Goal: Task Accomplishment & Management: Use online tool/utility

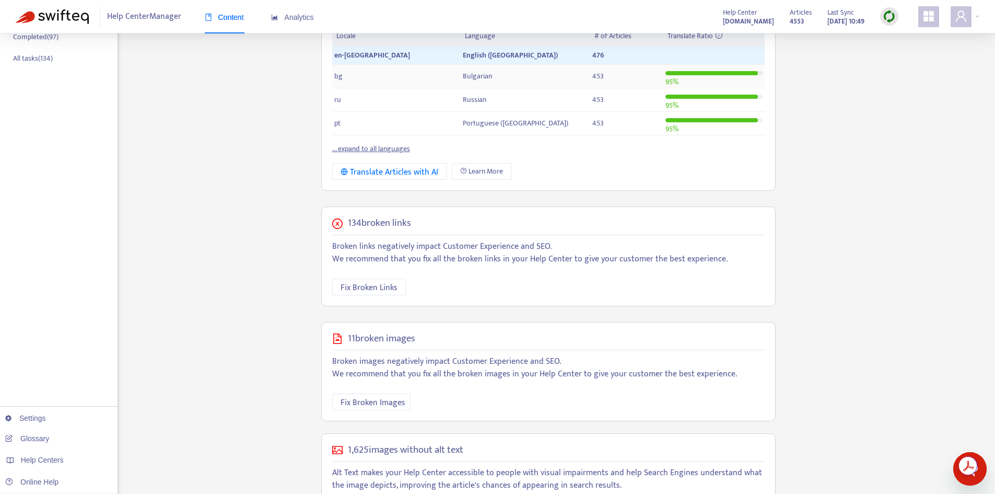
scroll to position [294, 0]
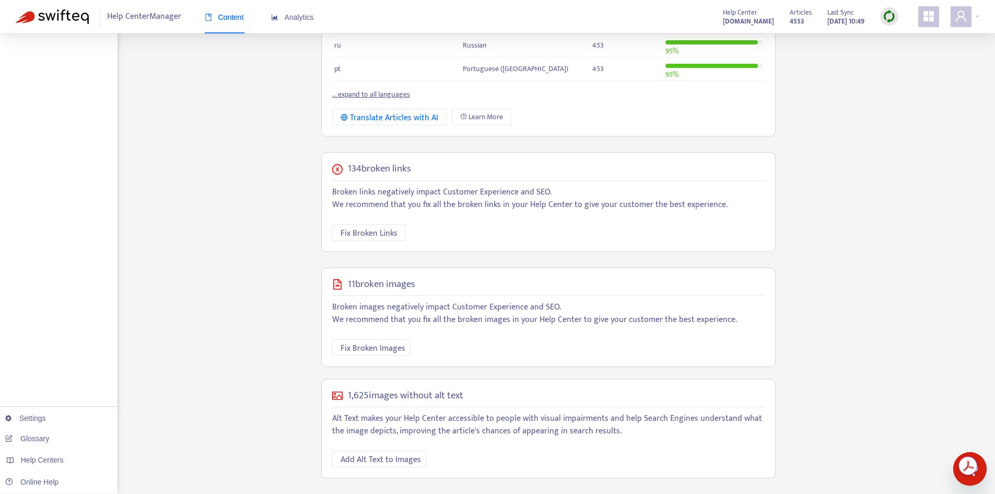
click at [367, 166] on h5 "134 broken links" at bounding box center [379, 169] width 63 height 12
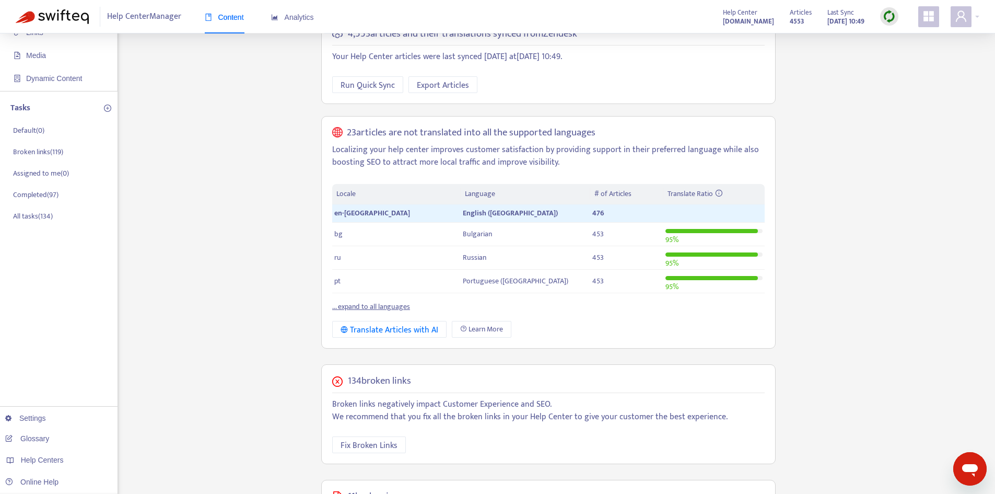
scroll to position [0, 0]
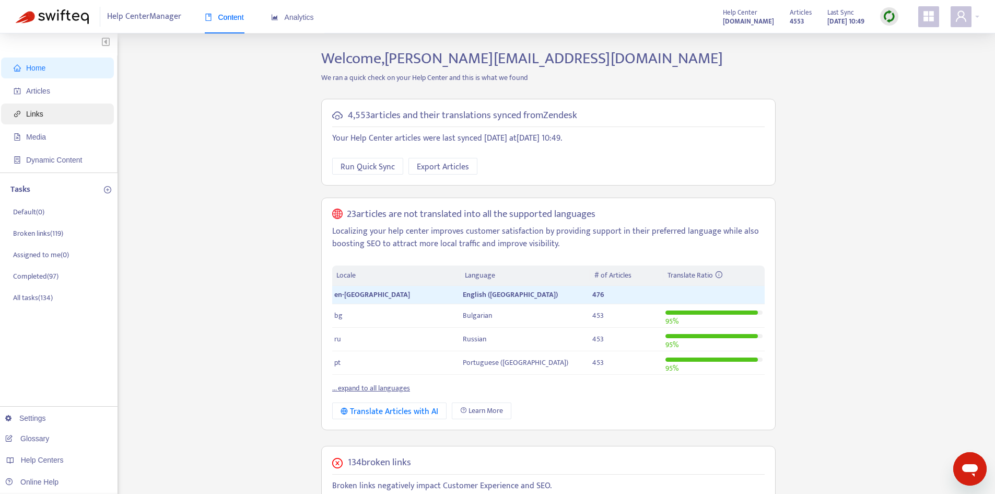
click at [38, 116] on span "Links" at bounding box center [34, 114] width 17 height 8
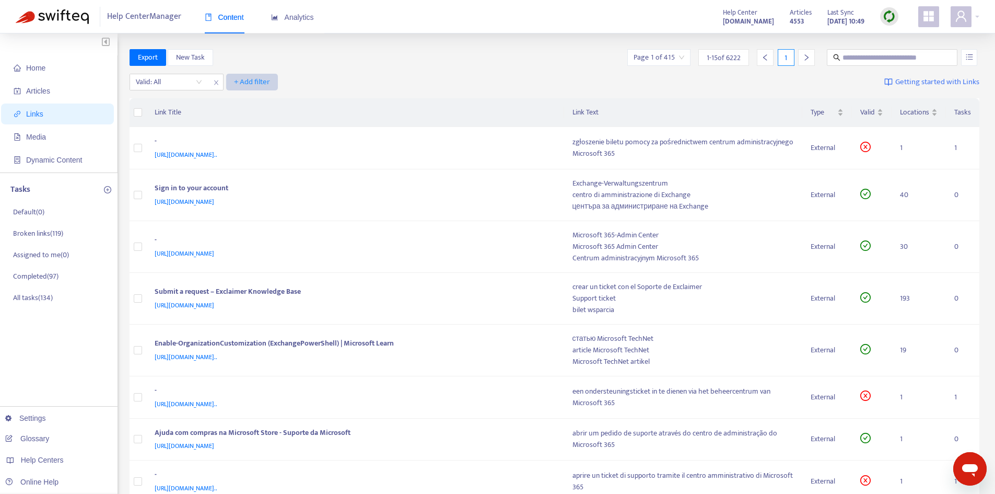
click at [250, 84] on span "+ Add filter" at bounding box center [252, 82] width 36 height 13
click at [249, 100] on span "Language" at bounding box center [253, 102] width 36 height 11
click at [277, 82] on div at bounding box center [260, 82] width 63 height 13
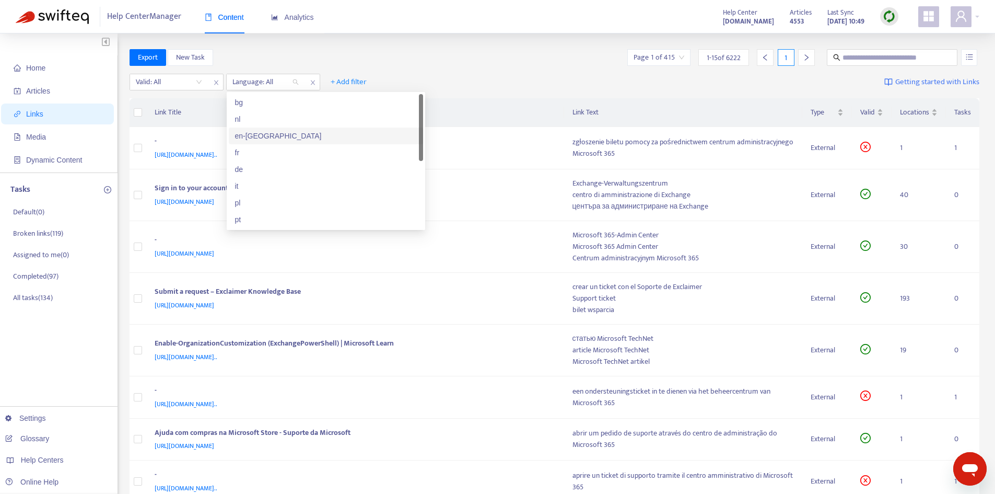
click at [256, 139] on div "en-[GEOGRAPHIC_DATA]" at bounding box center [326, 135] width 182 height 11
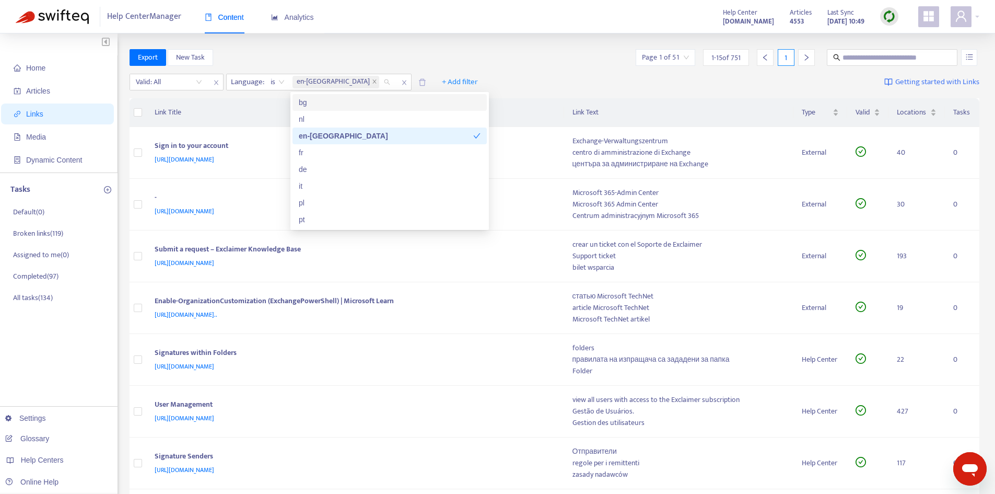
click at [543, 78] on div "Valid: All Language : is en-gb + Add filter Getting started with Links" at bounding box center [555, 84] width 850 height 29
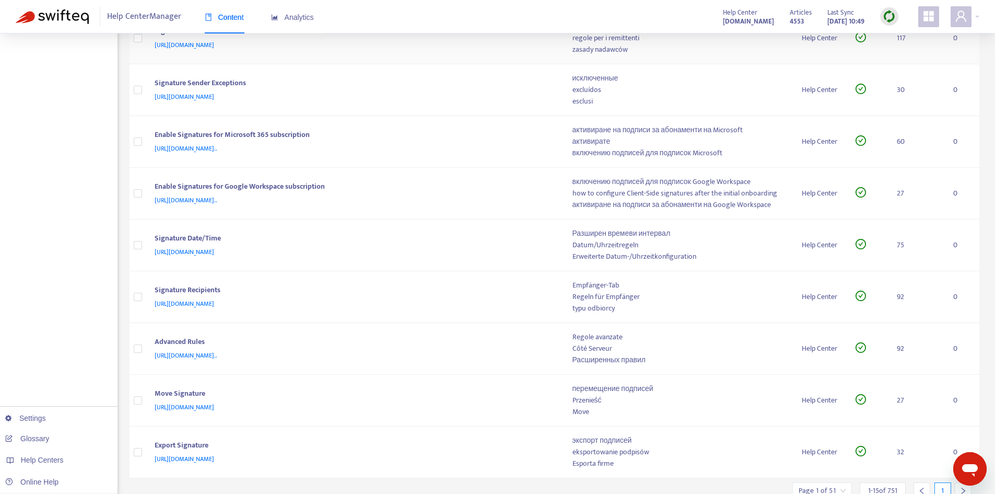
scroll to position [467, 0]
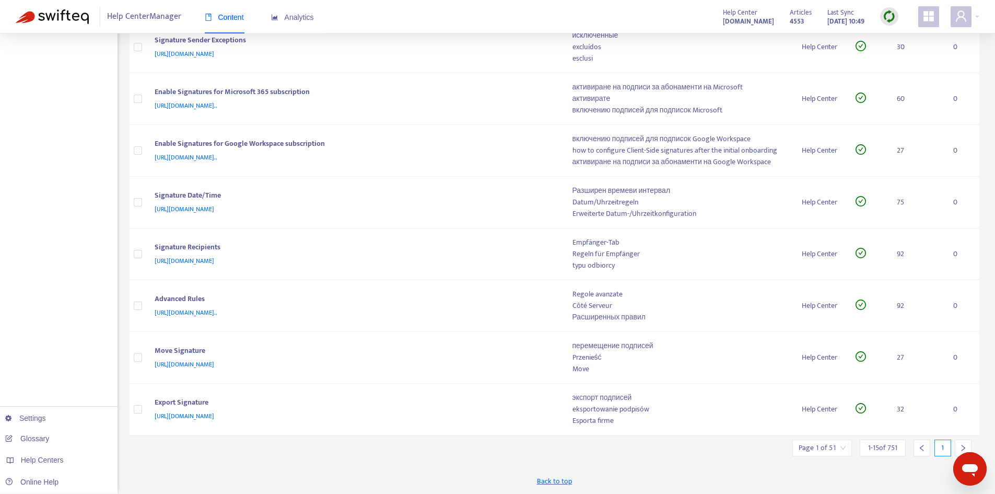
click at [833, 450] on input "search" at bounding box center [822, 448] width 47 height 16
click at [920, 418] on span "15" at bounding box center [938, 419] width 66 height 16
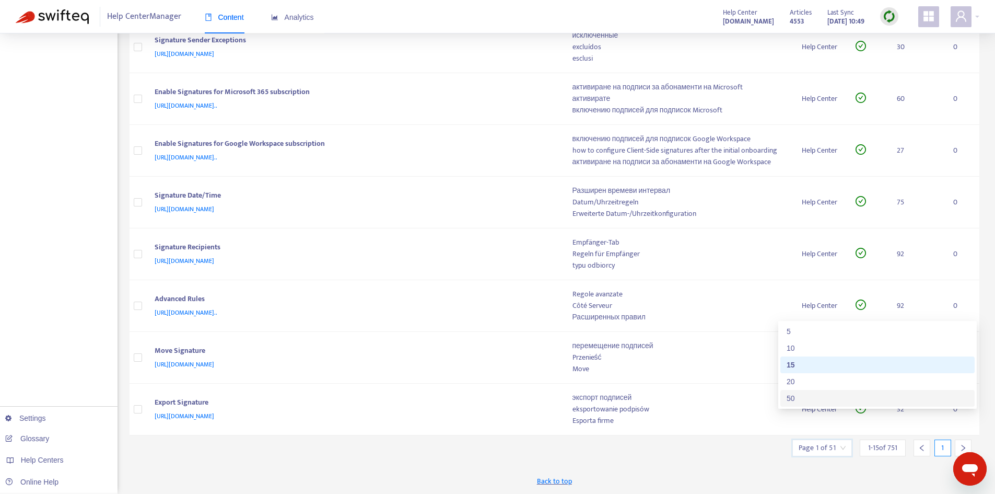
click at [838, 400] on div "50" at bounding box center [878, 397] width 182 height 11
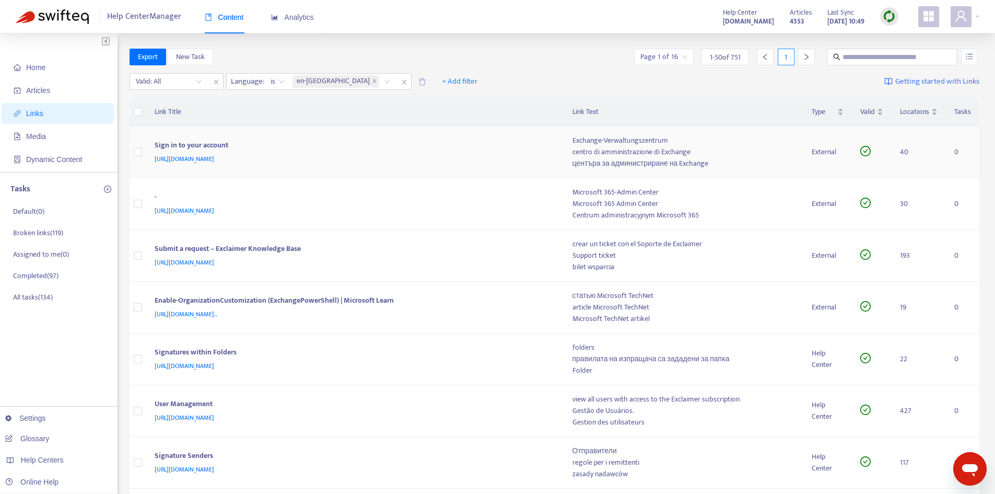
scroll to position [0, 0]
click at [41, 65] on span "Home" at bounding box center [35, 68] width 19 height 8
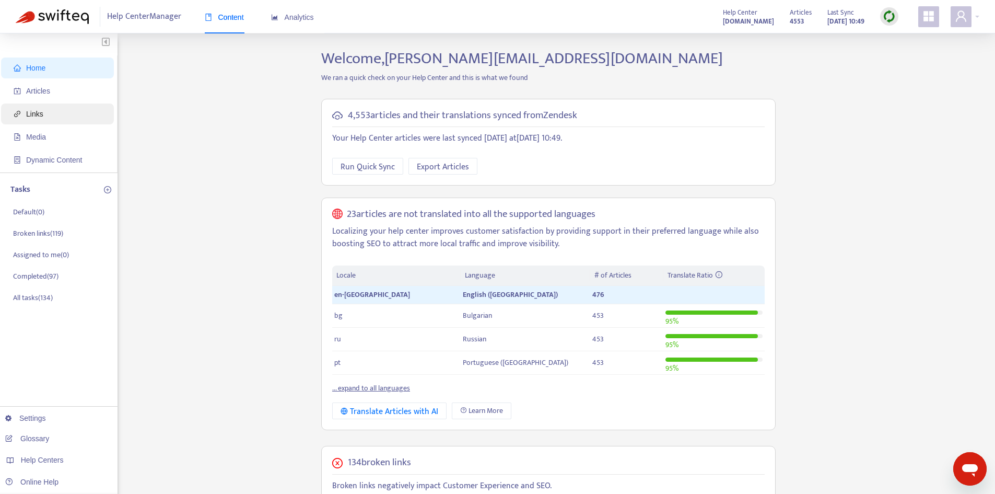
click at [34, 110] on span "Links" at bounding box center [34, 114] width 17 height 8
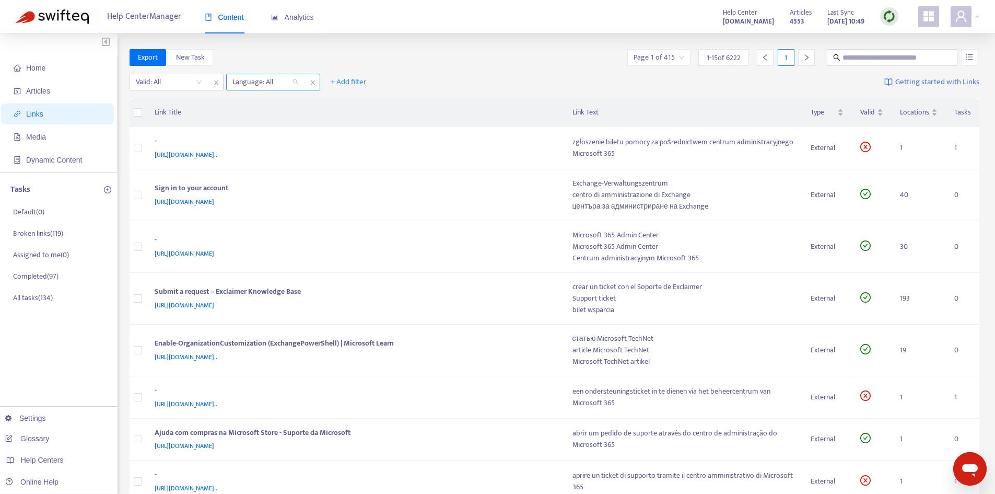
click at [267, 83] on div at bounding box center [260, 82] width 63 height 13
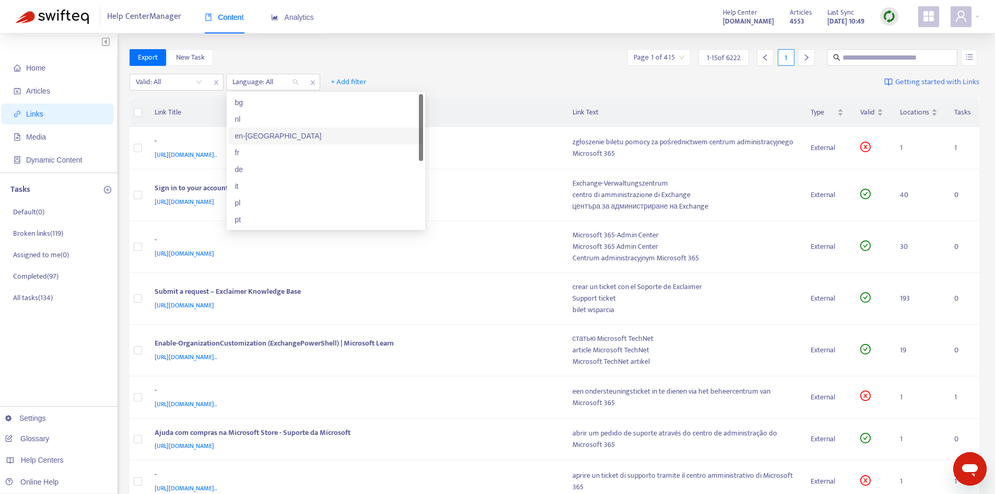
click at [262, 131] on div "en-[GEOGRAPHIC_DATA]" at bounding box center [326, 135] width 182 height 11
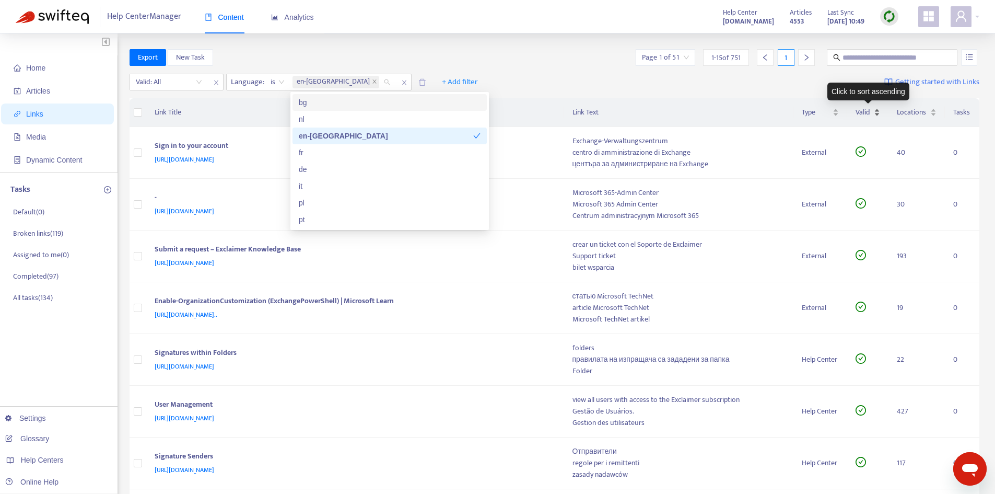
click at [872, 116] on div "Valid" at bounding box center [868, 112] width 25 height 11
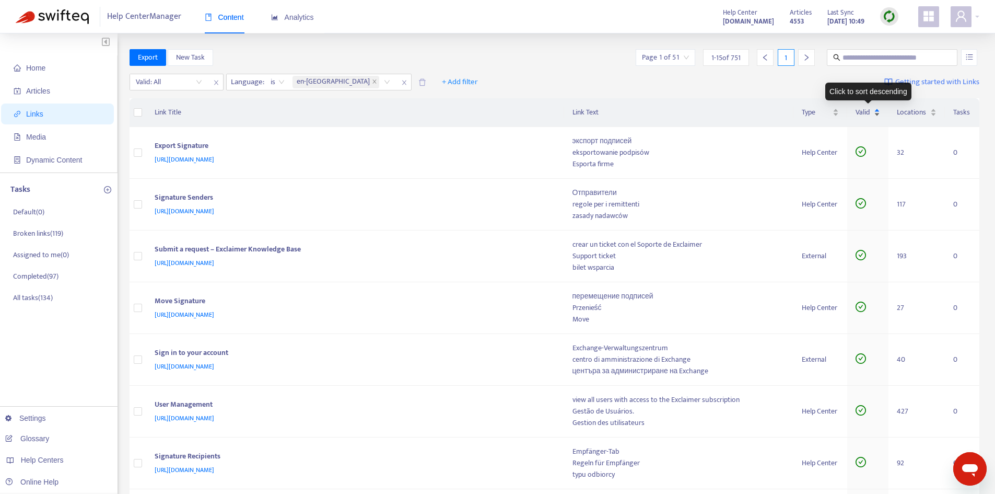
click at [877, 116] on div "Valid" at bounding box center [868, 112] width 25 height 11
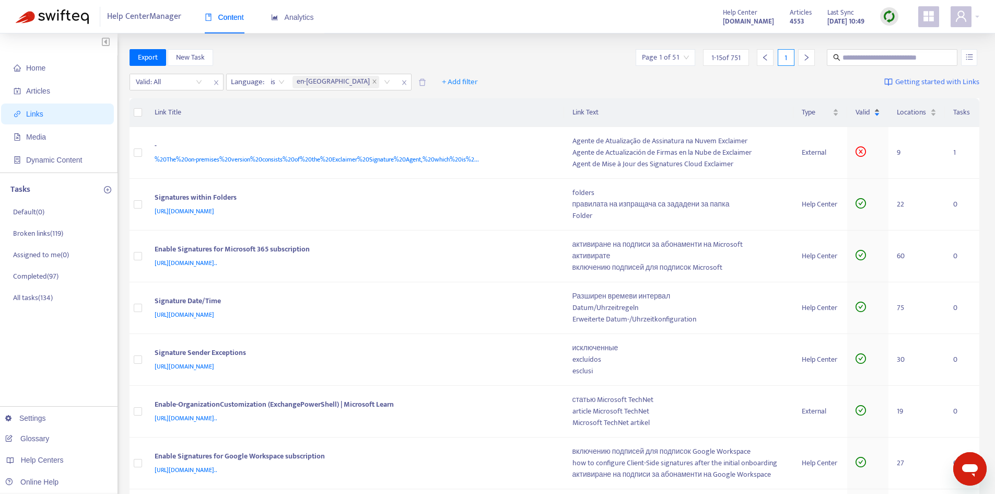
click at [877, 116] on div "Valid" at bounding box center [868, 112] width 25 height 11
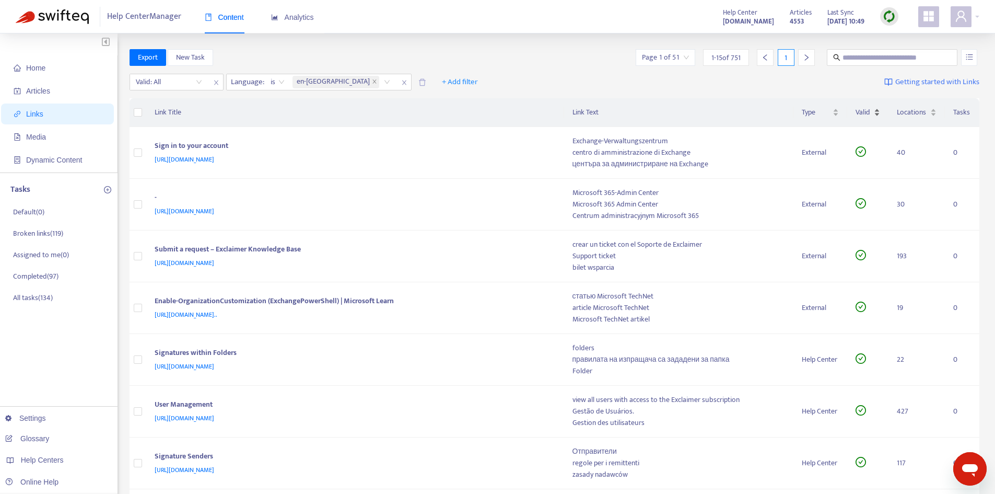
click at [877, 116] on div "Valid" at bounding box center [868, 112] width 25 height 11
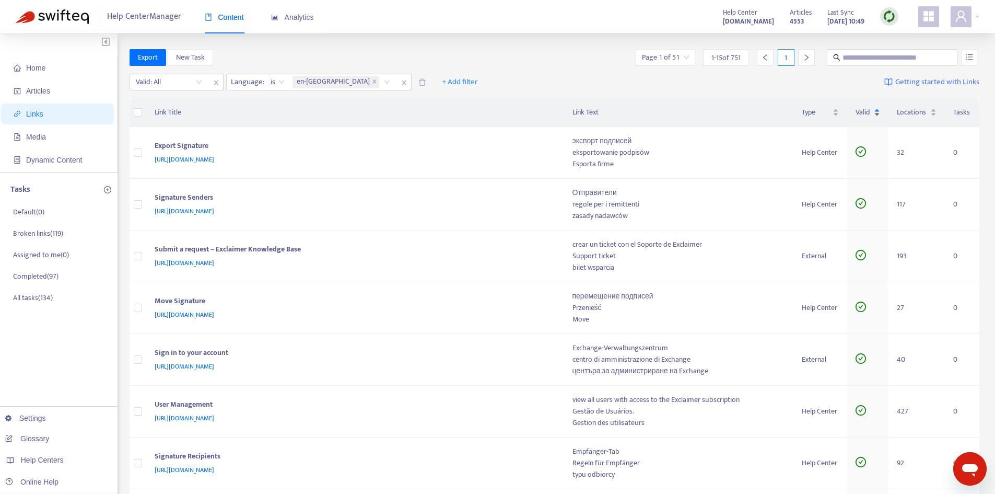
click at [877, 116] on div "Valid" at bounding box center [868, 112] width 25 height 11
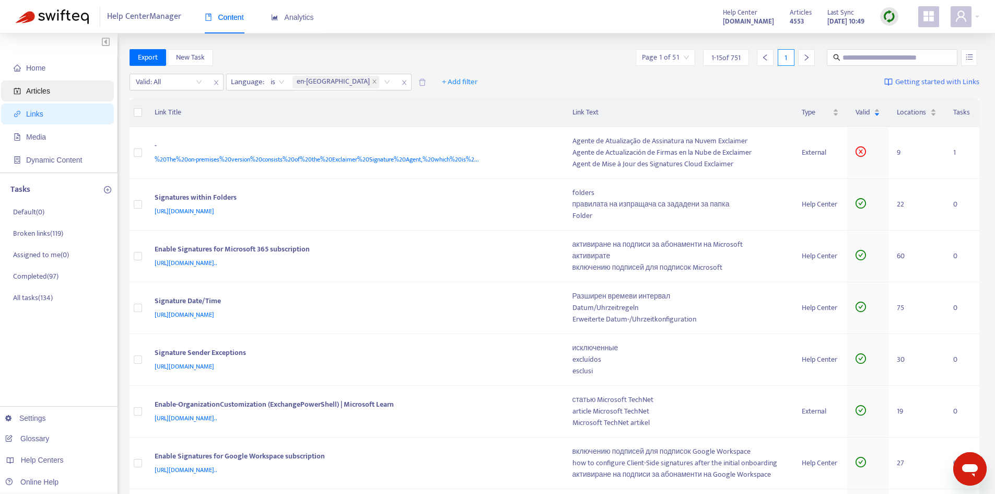
click at [54, 92] on span "Articles" at bounding box center [60, 90] width 92 height 21
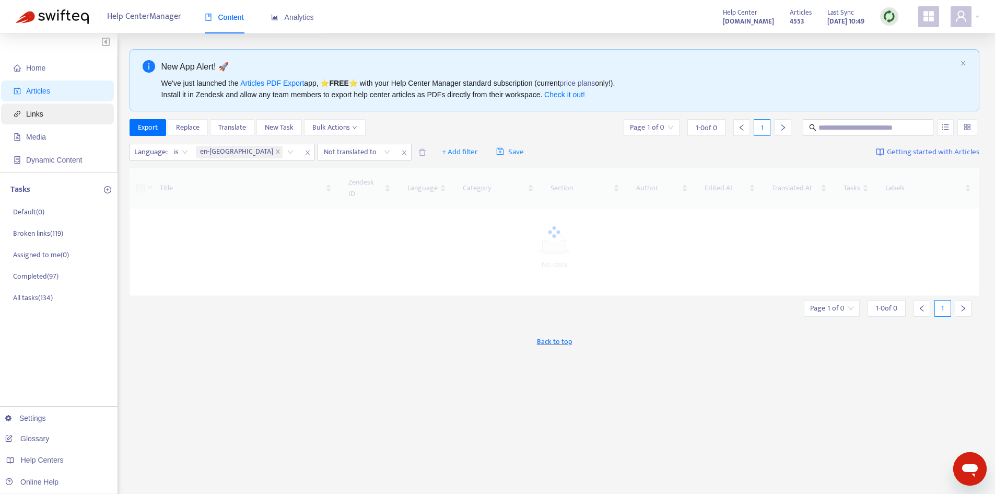
click at [44, 110] on span "Links" at bounding box center [60, 113] width 92 height 21
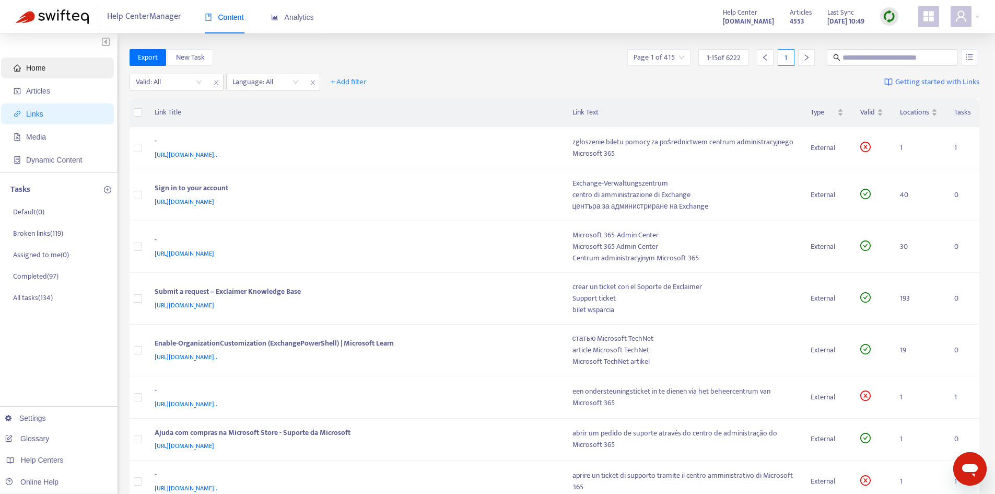
click at [31, 60] on span "Home" at bounding box center [60, 67] width 92 height 21
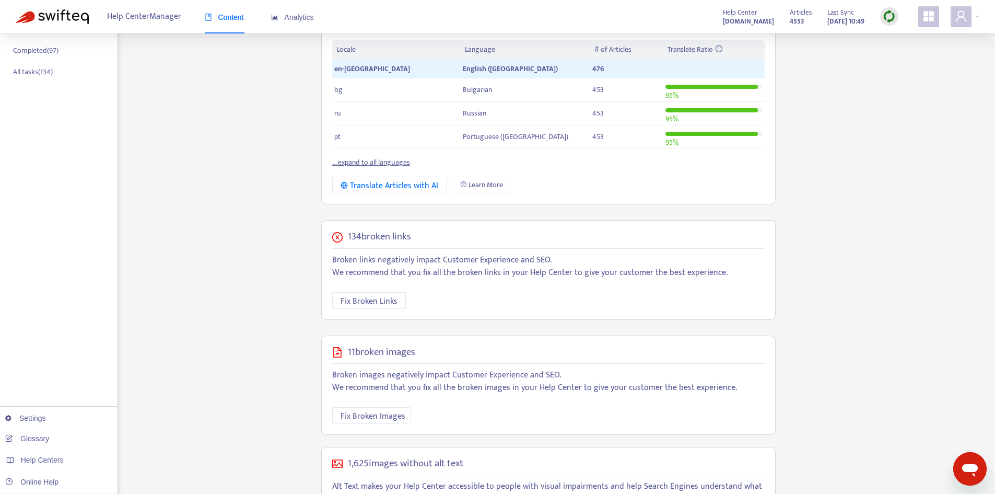
scroll to position [261, 0]
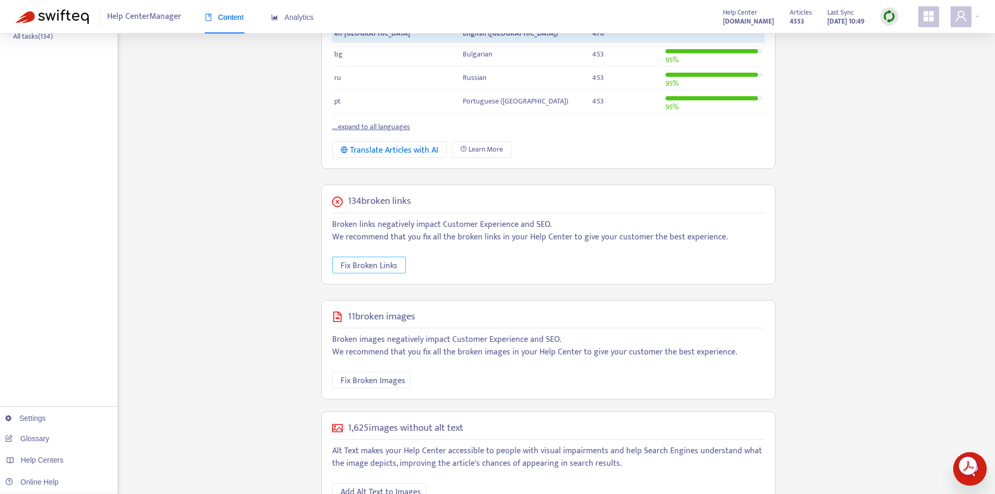
click at [386, 263] on span "Fix Broken Links" at bounding box center [369, 265] width 57 height 13
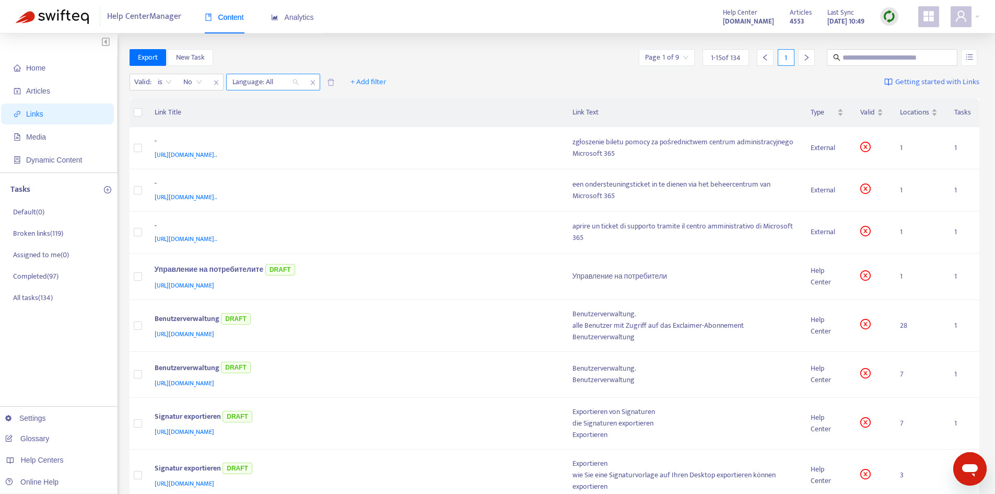
click at [270, 84] on div at bounding box center [260, 82] width 63 height 13
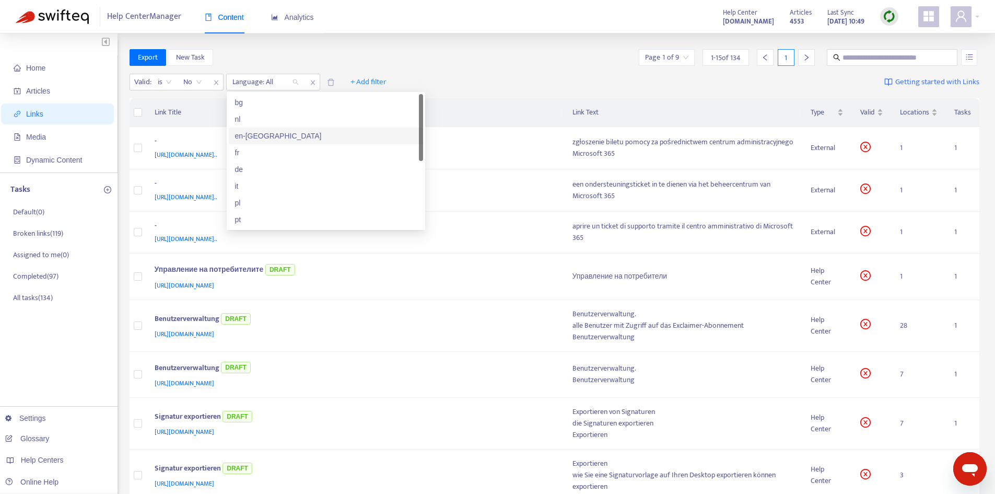
click at [260, 134] on div "en-[GEOGRAPHIC_DATA]" at bounding box center [326, 135] width 182 height 11
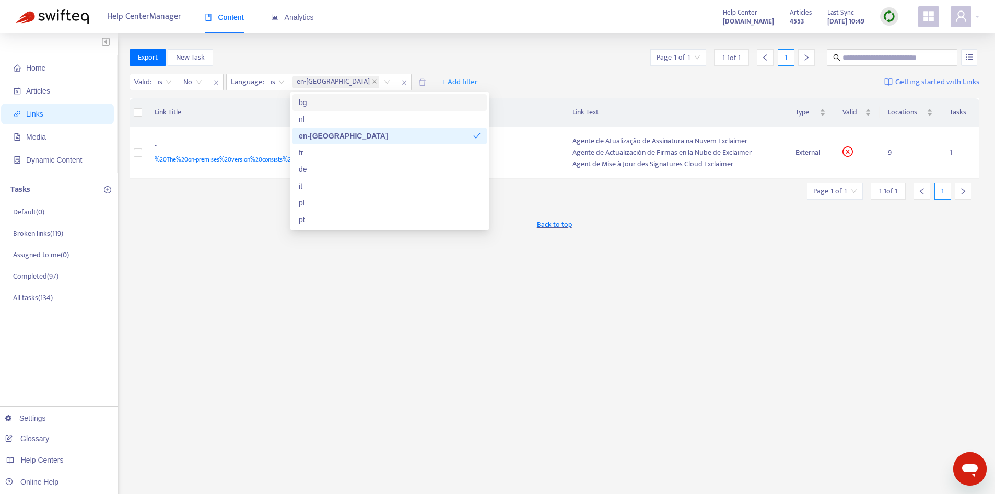
click at [671, 282] on div "Export New Task Page 1 of 1 1 - 1 of 1 1 Valid : is No Language : is en-gb + Ad…" at bounding box center [555, 354] width 850 height 611
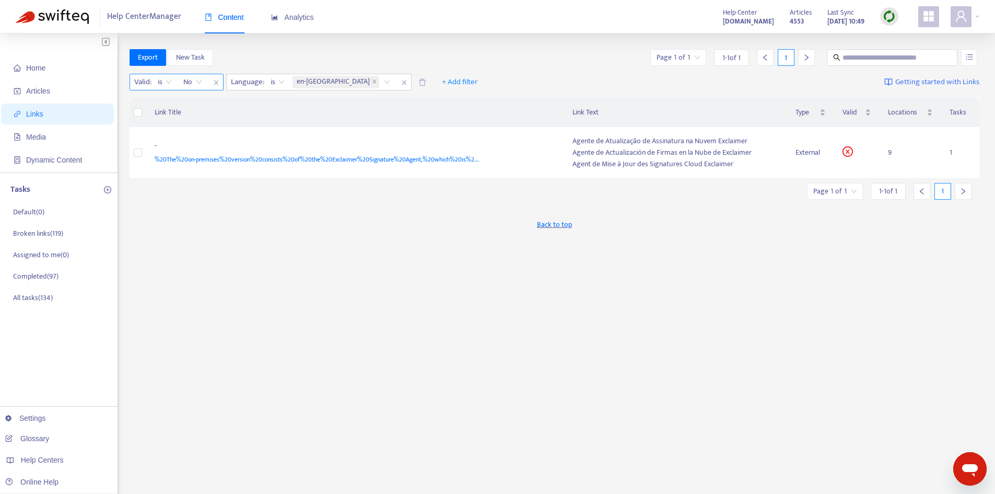
click at [201, 83] on span "No" at bounding box center [192, 82] width 19 height 16
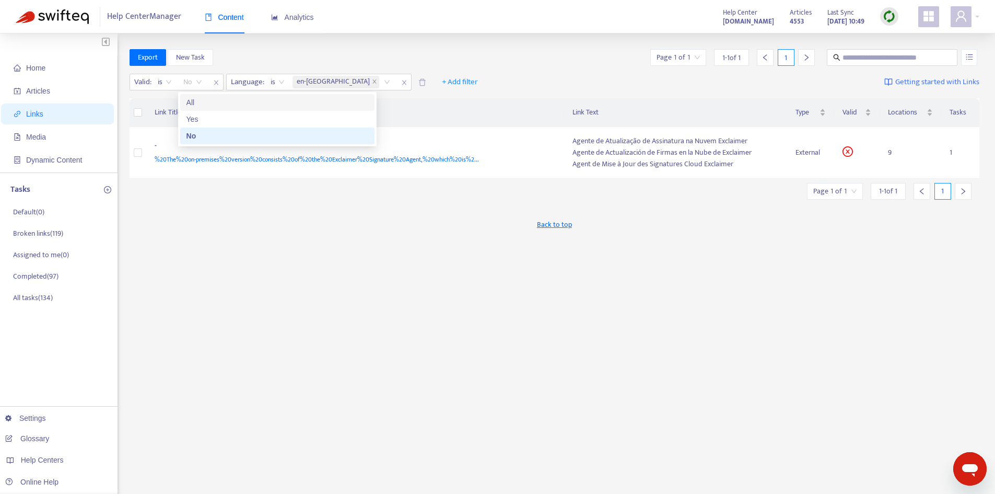
click at [199, 104] on div "All" at bounding box center [277, 102] width 182 height 11
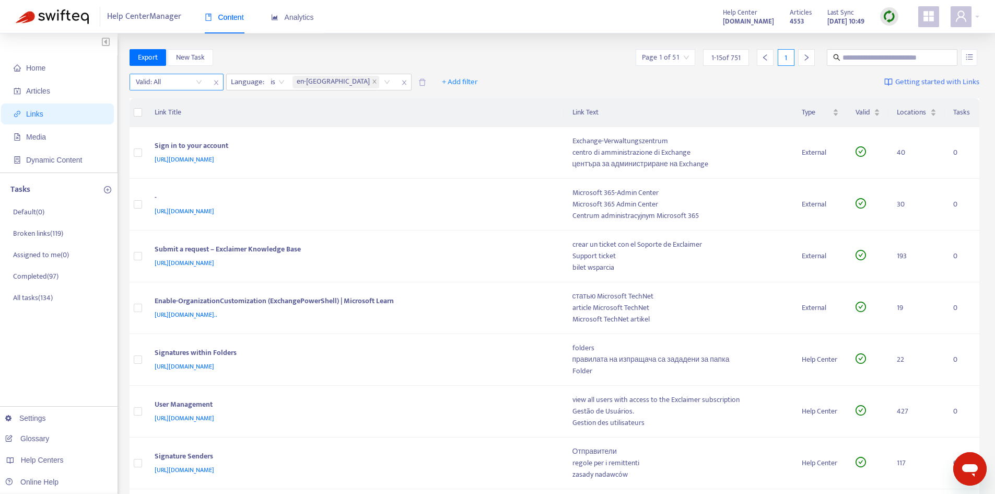
click at [161, 85] on input "search" at bounding box center [169, 82] width 66 height 16
click at [162, 123] on div "Yes" at bounding box center [229, 118] width 182 height 11
click at [876, 115] on div "Valid" at bounding box center [868, 112] width 25 height 11
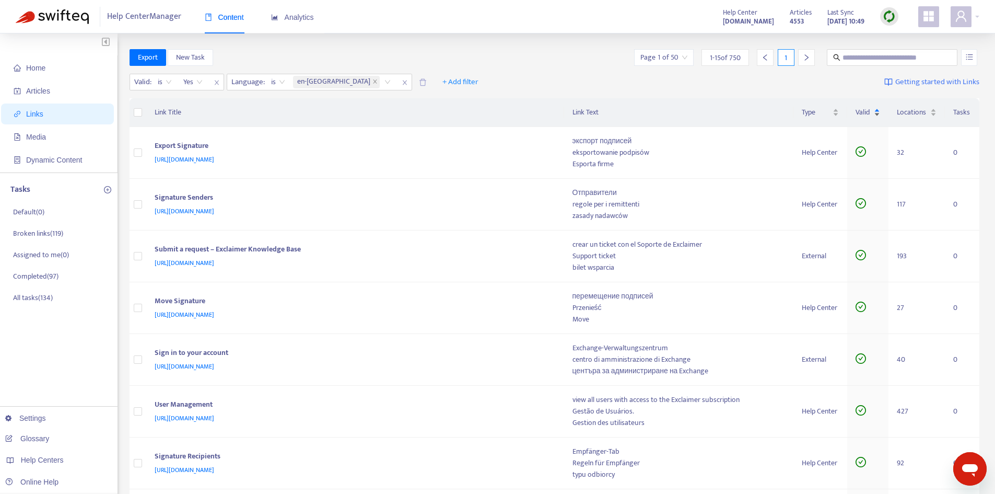
click at [876, 115] on div "Valid" at bounding box center [868, 112] width 25 height 11
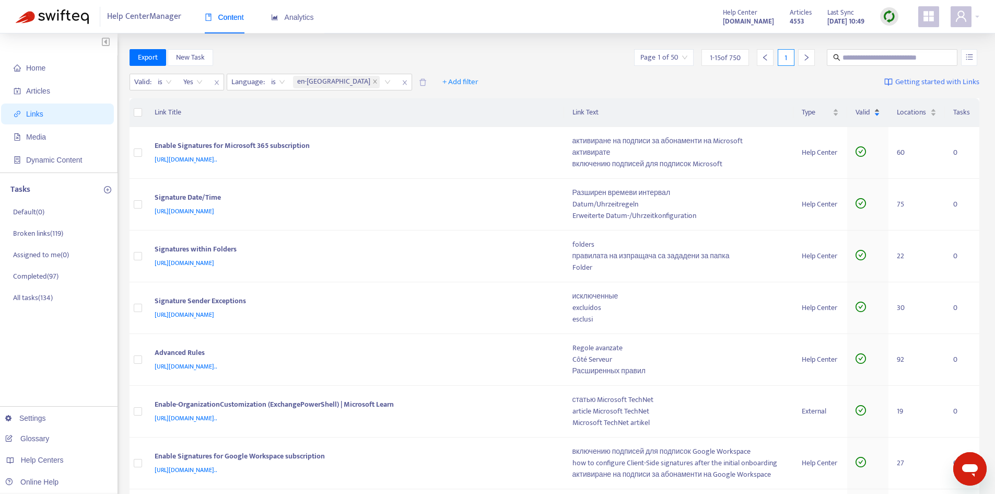
click at [877, 114] on div "Valid" at bounding box center [868, 112] width 25 height 11
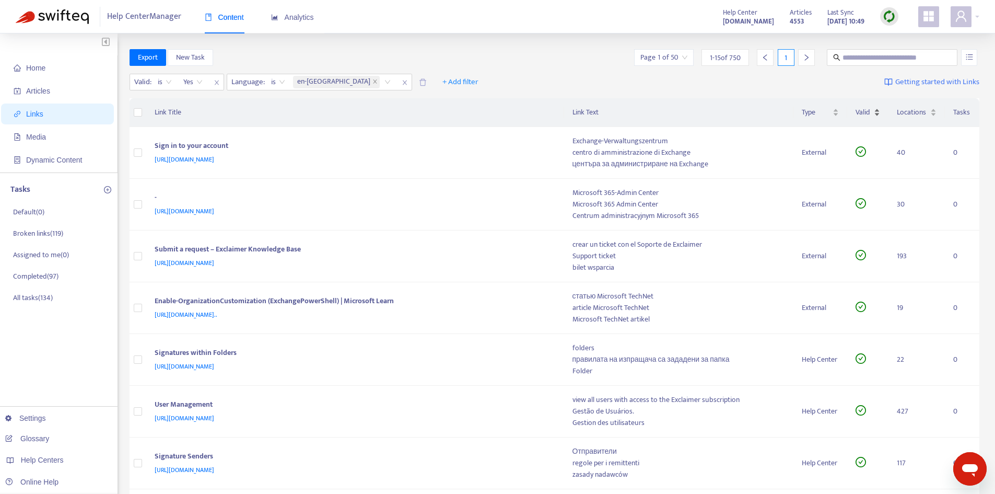
click at [877, 114] on div "Valid" at bounding box center [868, 112] width 25 height 11
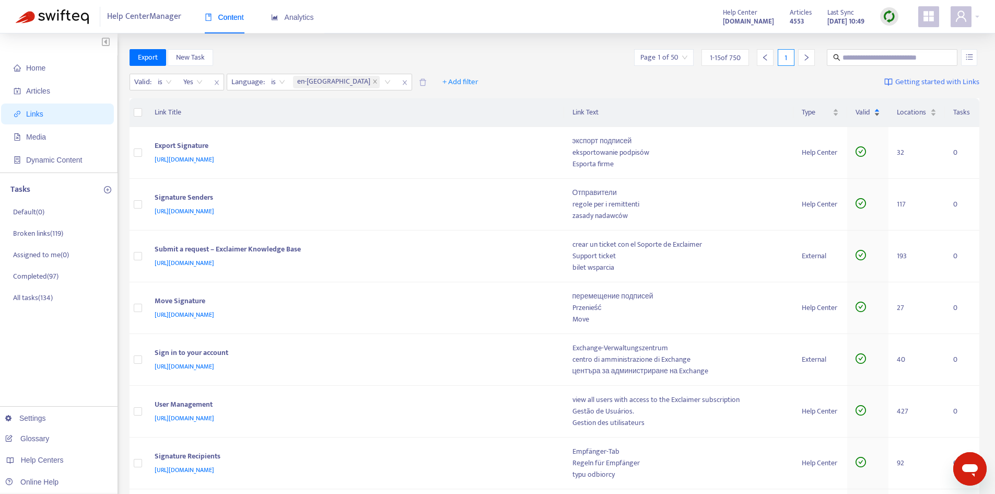
click at [877, 114] on div "Valid" at bounding box center [868, 112] width 25 height 11
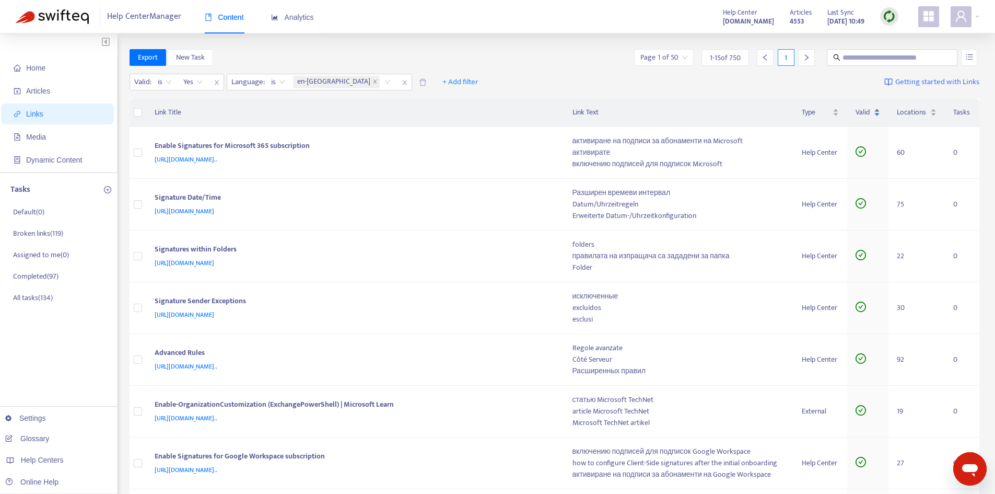
click at [877, 114] on div "Valid" at bounding box center [868, 112] width 25 height 11
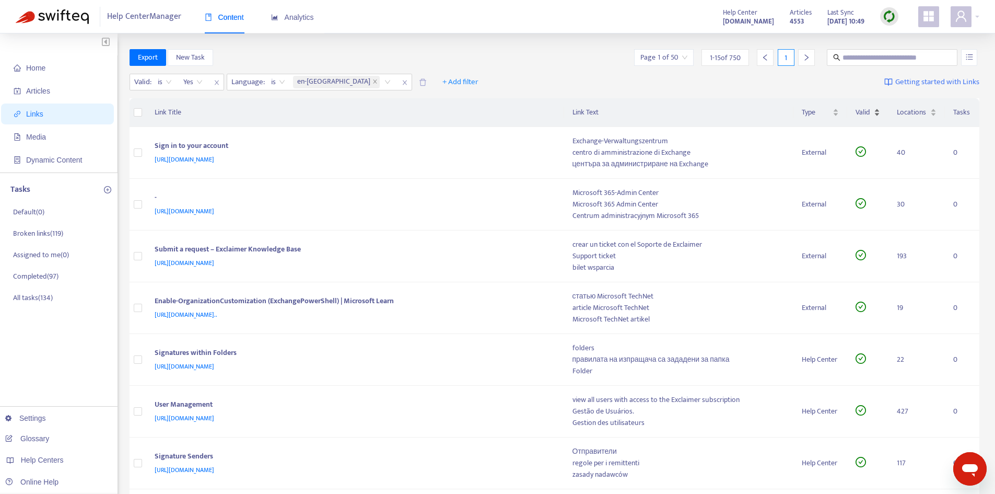
click at [877, 114] on div "Valid" at bounding box center [868, 112] width 25 height 11
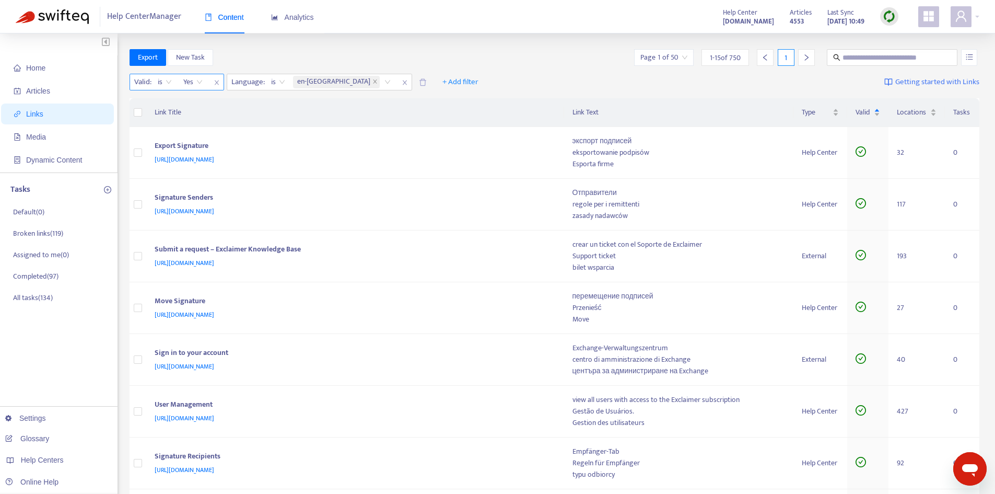
click at [185, 83] on span "Yes" at bounding box center [192, 82] width 19 height 16
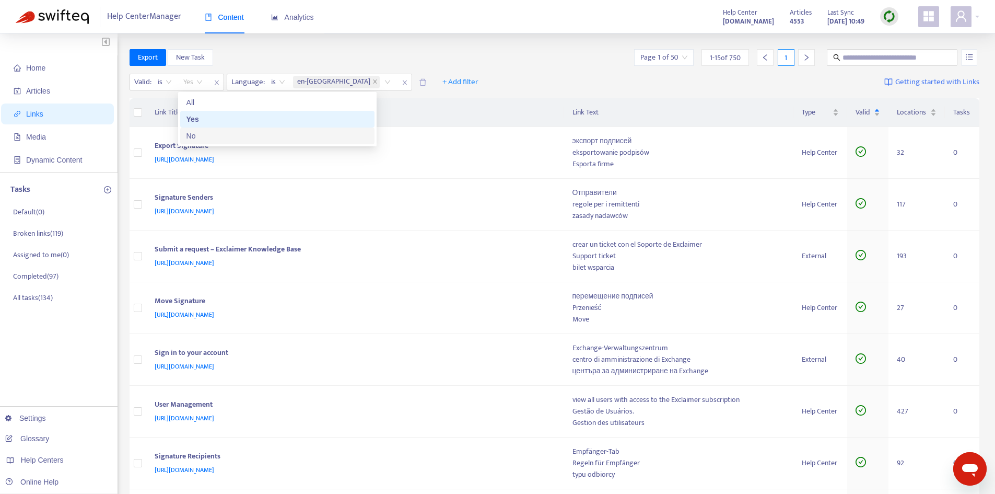
drag, startPoint x: 198, startPoint y: 128, endPoint x: 198, endPoint y: 138, distance: 9.9
click at [198, 138] on div "No" at bounding box center [277, 135] width 194 height 17
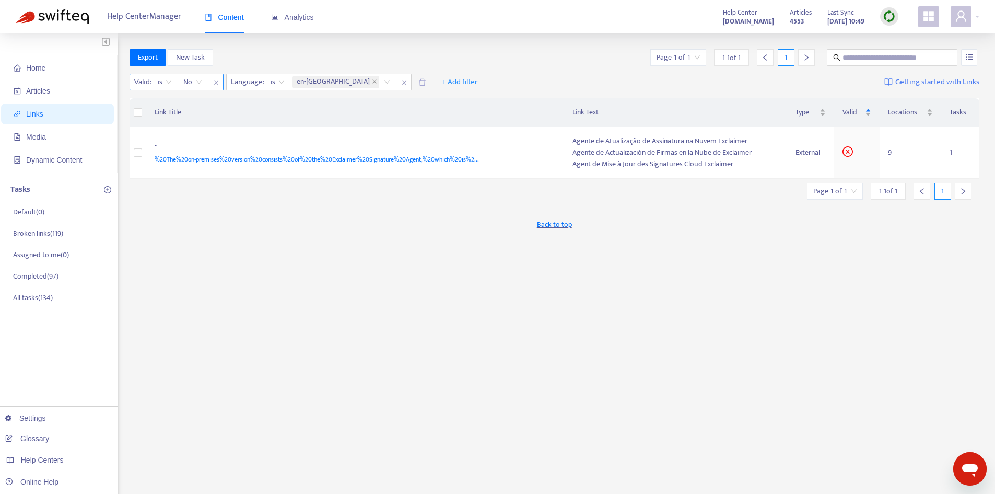
click at [204, 83] on div "No" at bounding box center [193, 82] width 30 height 16
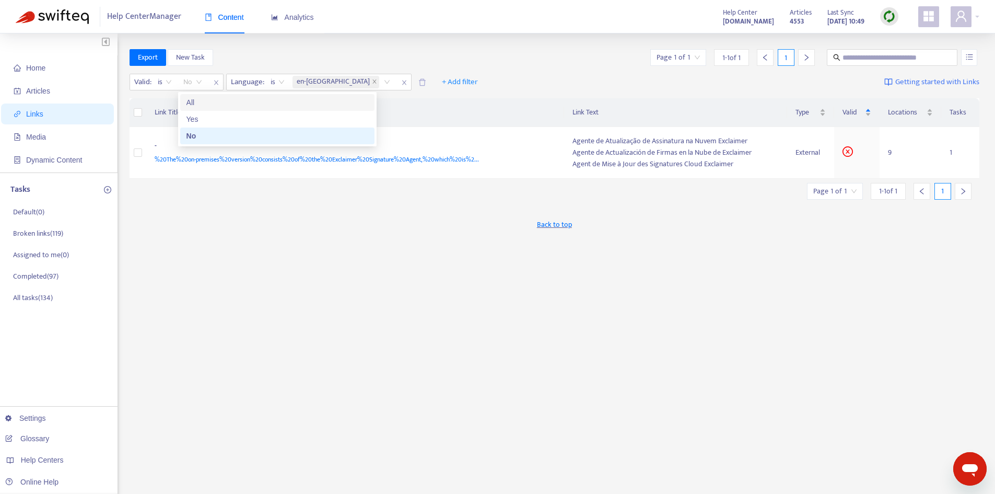
click at [191, 100] on div "All" at bounding box center [277, 102] width 182 height 11
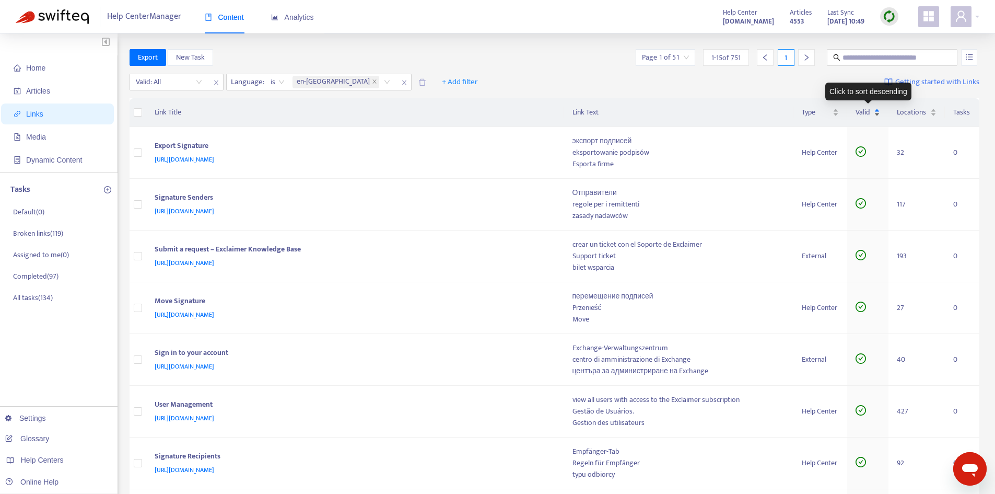
click at [875, 109] on div "Valid" at bounding box center [868, 112] width 25 height 11
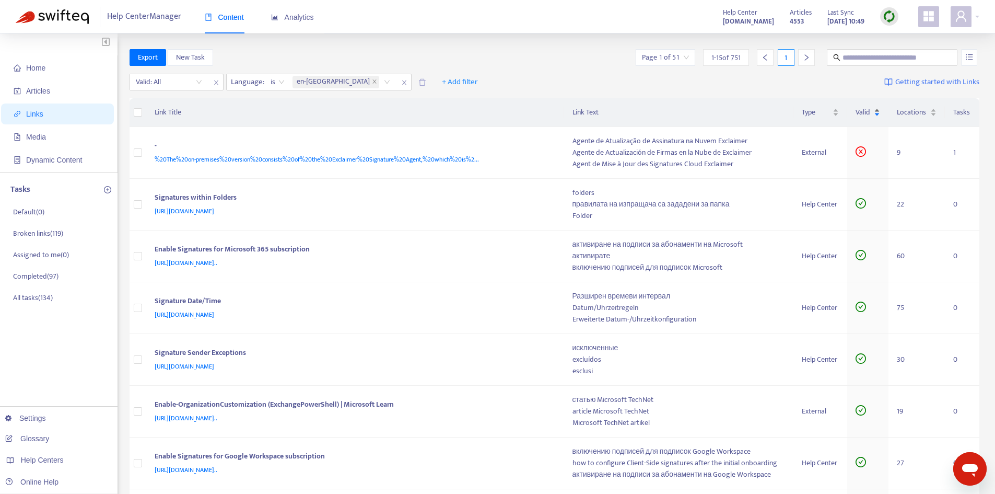
click at [877, 115] on div "Valid" at bounding box center [868, 112] width 25 height 11
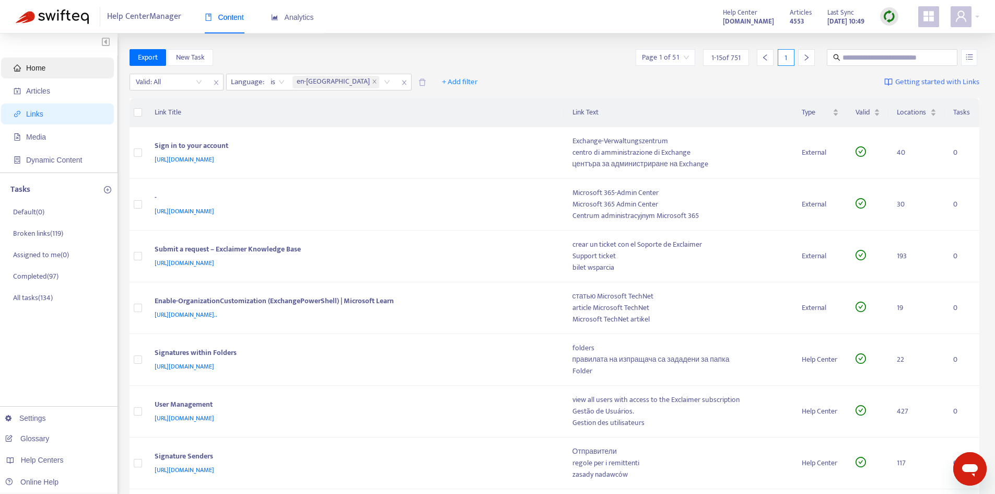
click at [51, 71] on span "Home" at bounding box center [60, 67] width 92 height 21
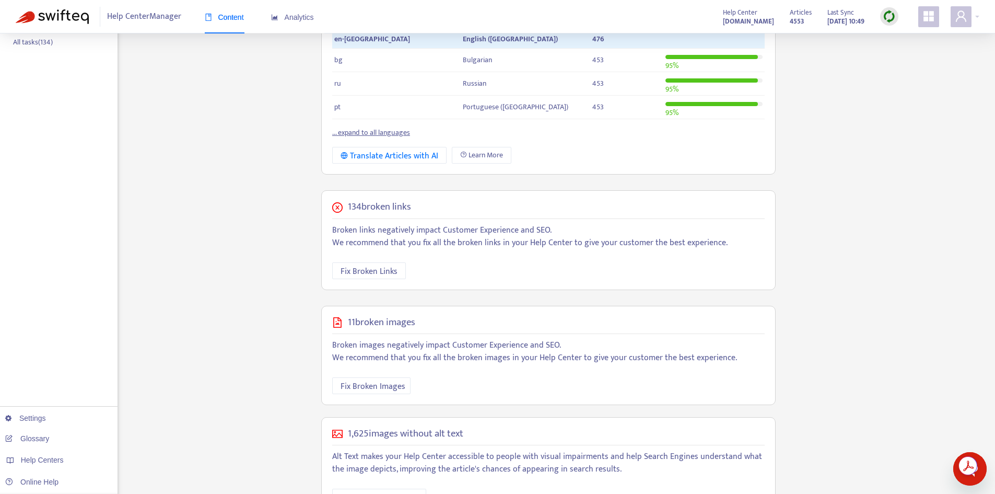
scroll to position [294, 0]
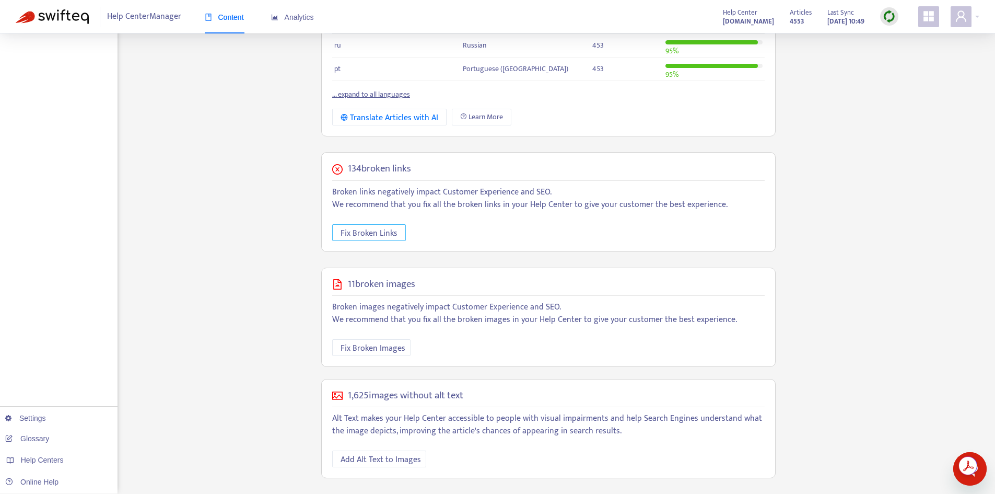
click at [380, 233] on span "Fix Broken Links" at bounding box center [369, 233] width 57 height 13
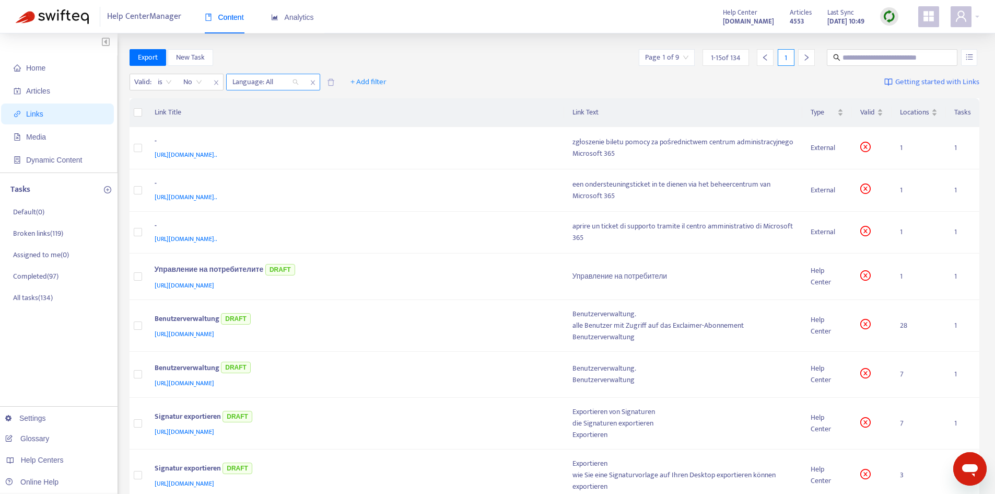
click at [272, 81] on div at bounding box center [260, 82] width 63 height 13
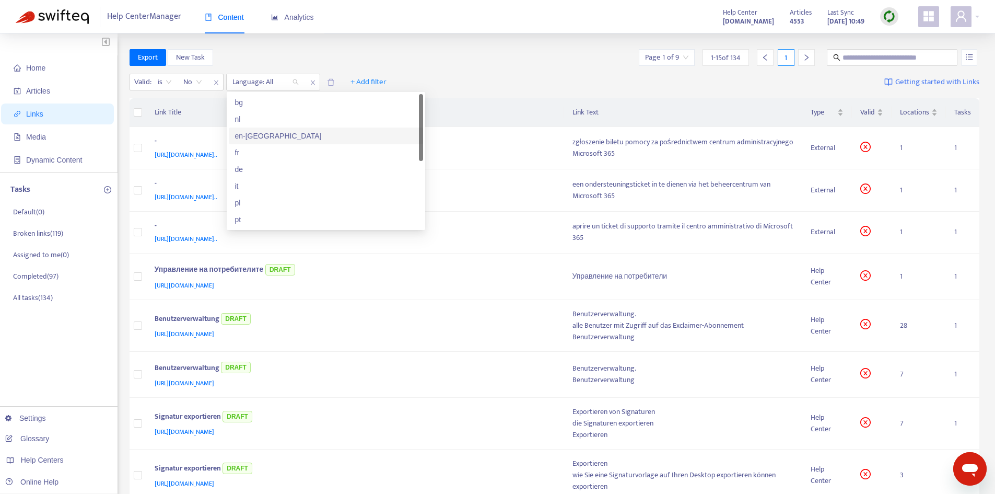
click at [278, 134] on div "en-[GEOGRAPHIC_DATA]" at bounding box center [326, 135] width 182 height 11
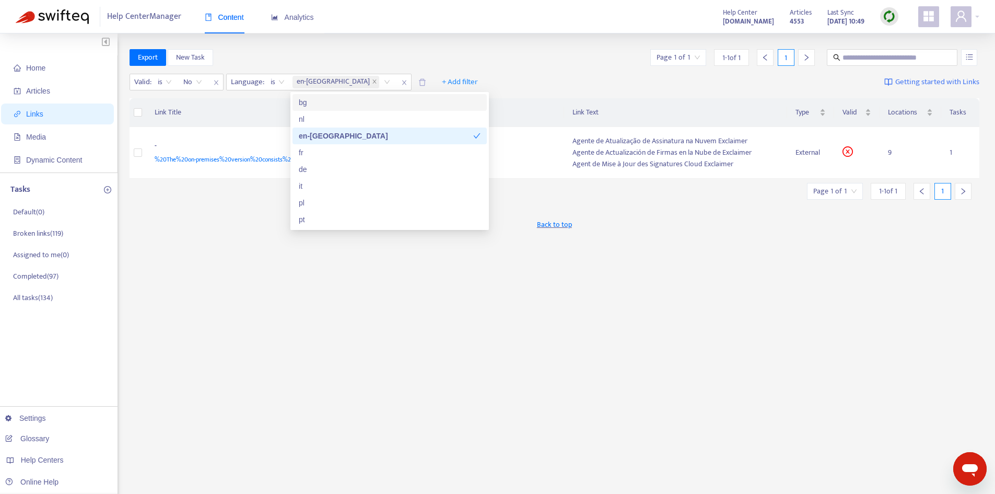
click at [922, 190] on icon "left" at bounding box center [921, 191] width 7 height 7
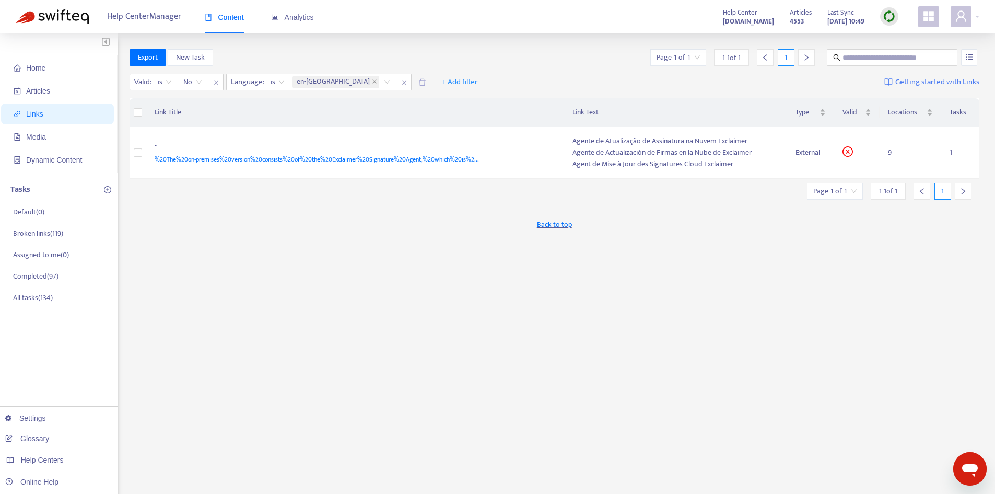
click at [922, 193] on icon "left" at bounding box center [921, 191] width 7 height 7
click at [436, 161] on span "%20The%20on-premises%20version%20consists%20of%20the%20Exclaimer%20Signature%20…" at bounding box center [317, 159] width 324 height 10
click at [46, 87] on span "Articles" at bounding box center [38, 91] width 24 height 8
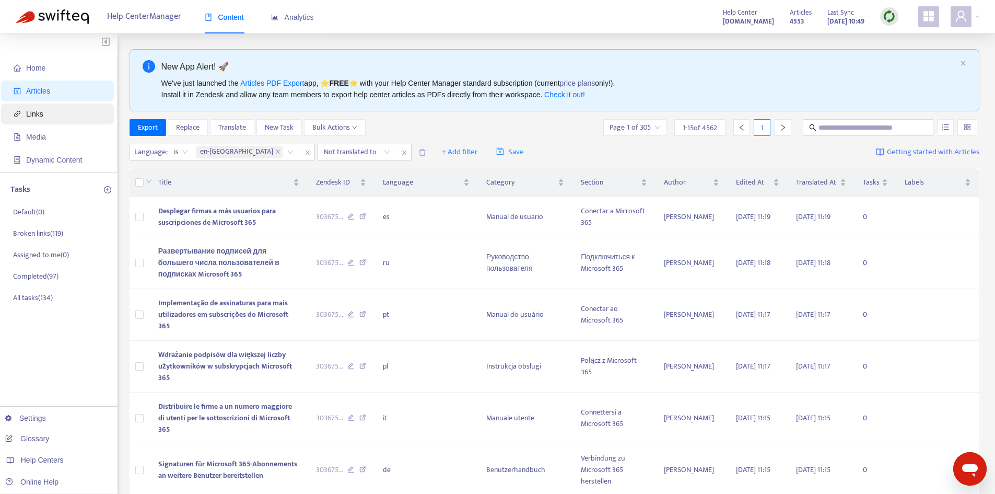
click at [37, 114] on span "Links" at bounding box center [34, 114] width 17 height 8
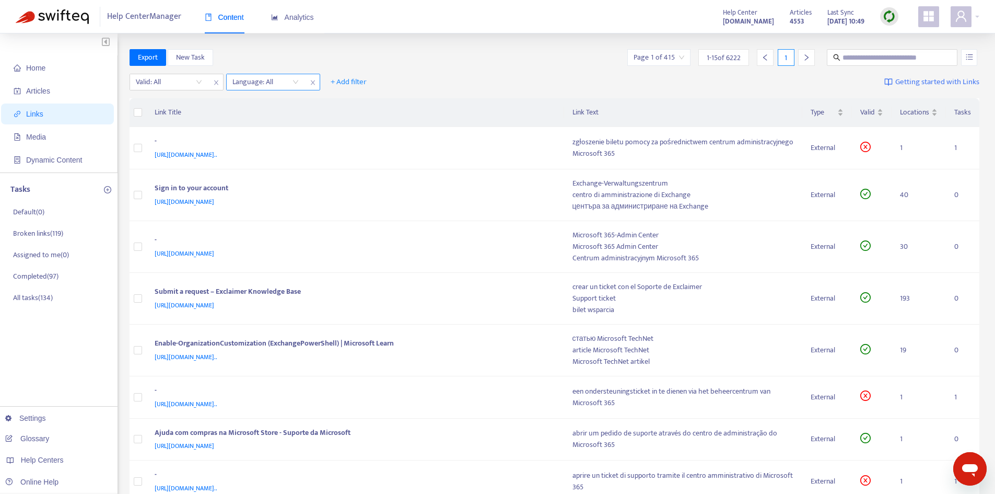
click at [259, 82] on div at bounding box center [260, 82] width 63 height 13
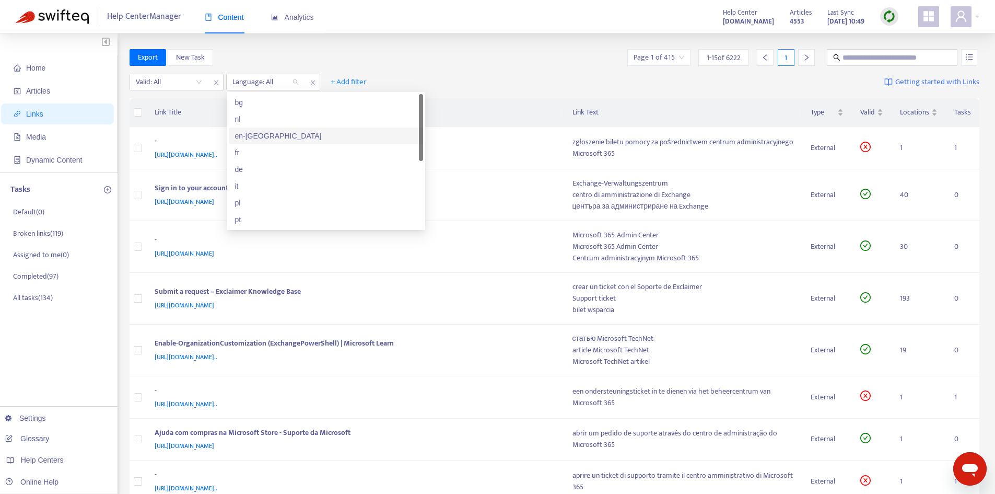
click at [254, 134] on div "en-[GEOGRAPHIC_DATA]" at bounding box center [326, 135] width 182 height 11
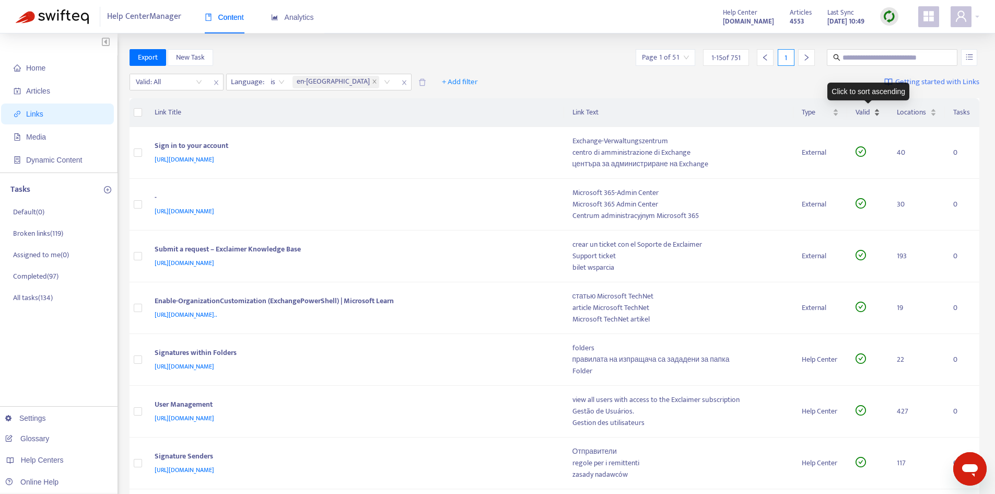
click at [876, 116] on div "Valid" at bounding box center [868, 112] width 25 height 11
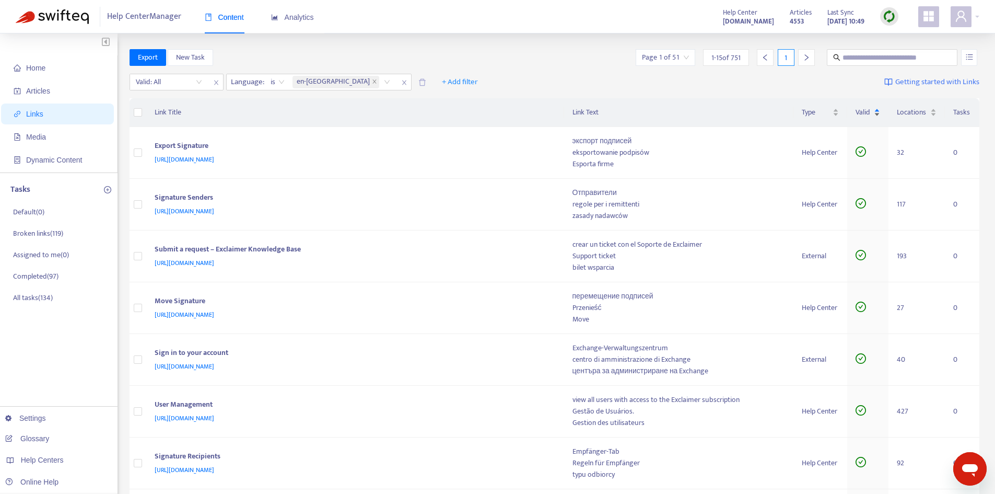
click at [880, 118] on div "Valid" at bounding box center [868, 112] width 25 height 11
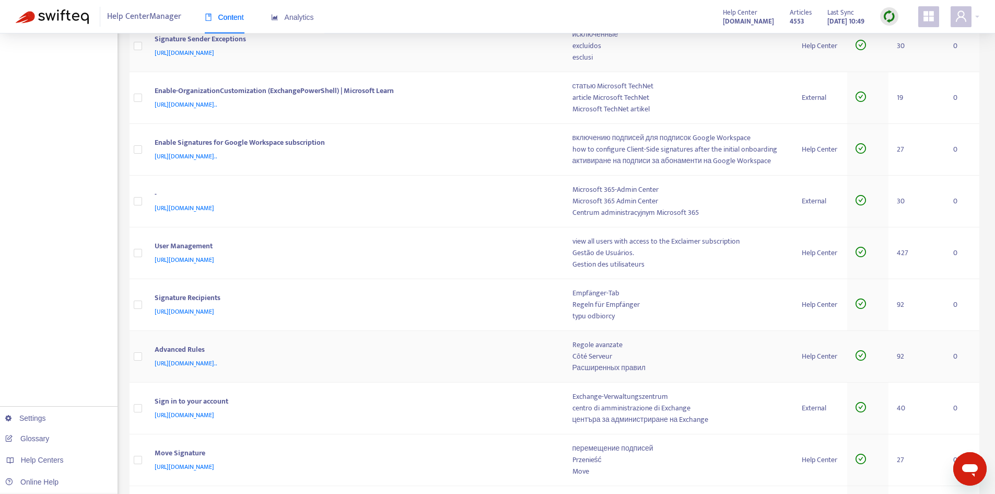
scroll to position [467, 0]
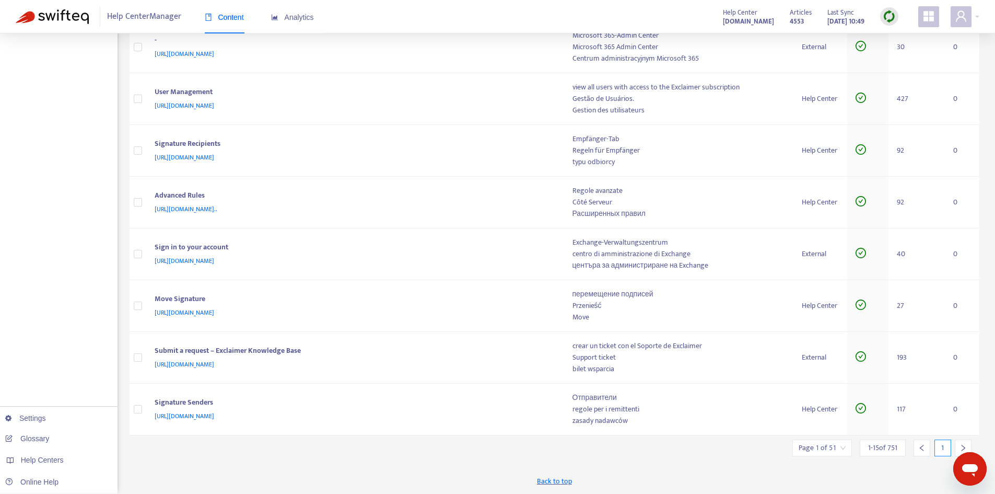
click at [815, 444] on input "search" at bounding box center [822, 448] width 47 height 16
click at [921, 420] on span "15" at bounding box center [938, 419] width 66 height 16
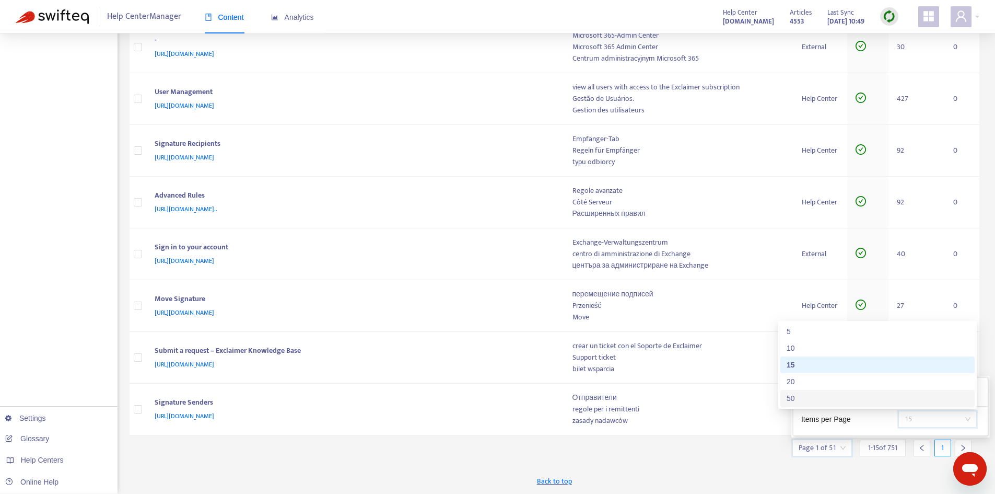
click at [861, 399] on div "50" at bounding box center [878, 397] width 182 height 11
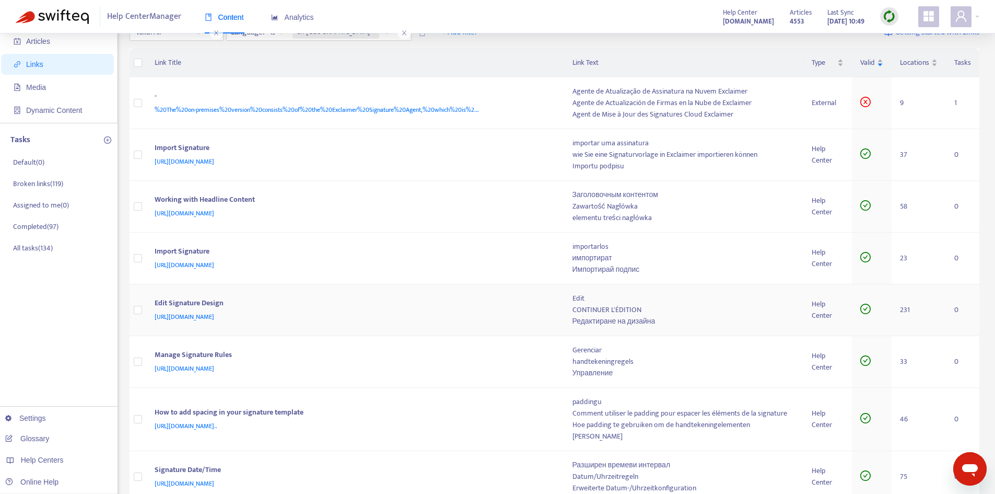
scroll to position [0, 0]
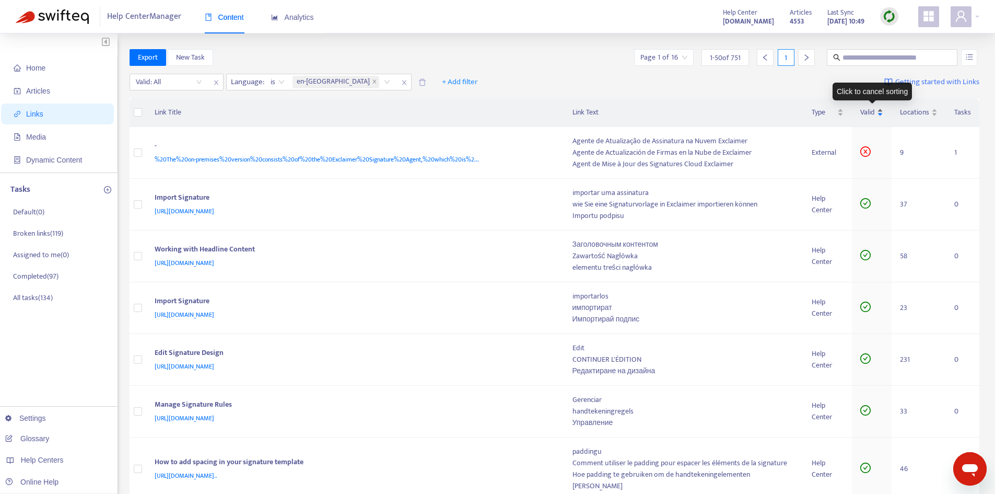
click at [881, 116] on div "Valid" at bounding box center [871, 112] width 23 height 11
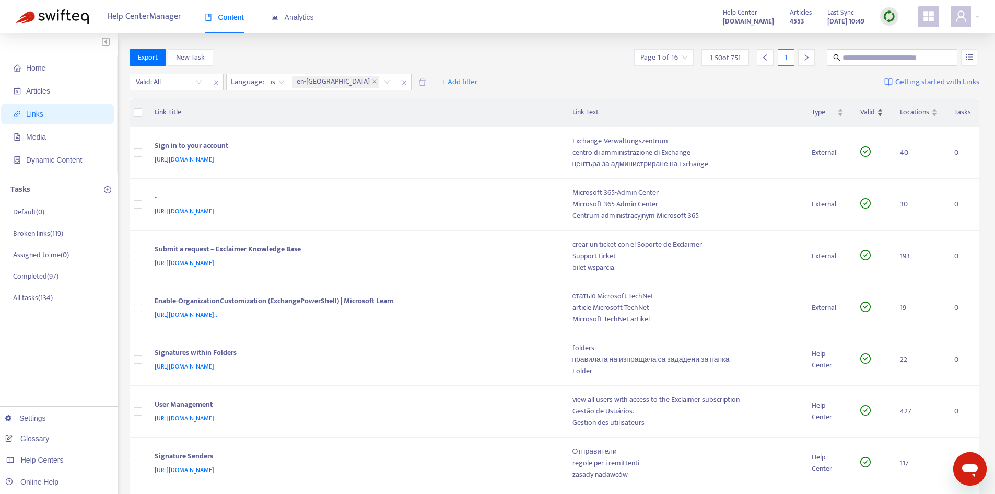
click at [879, 114] on div "Valid" at bounding box center [871, 112] width 23 height 11
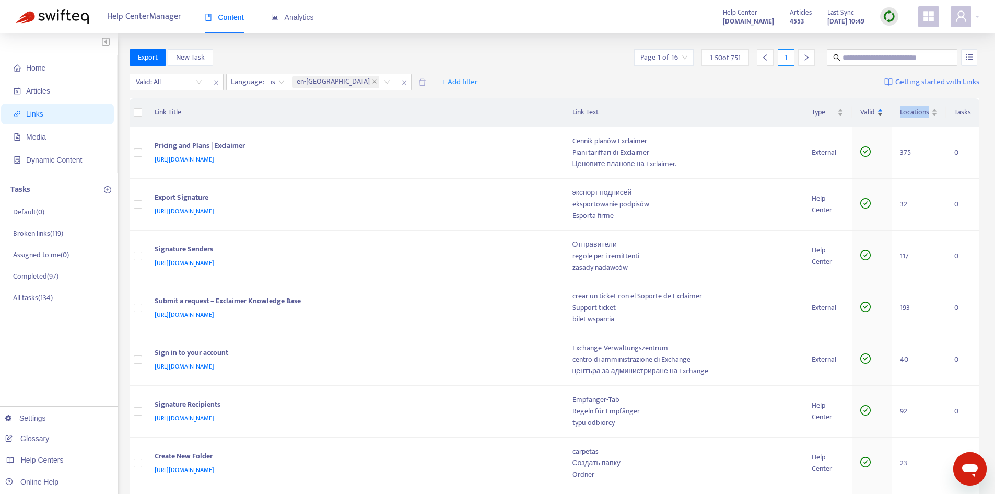
click at [879, 114] on div "Valid" at bounding box center [871, 112] width 23 height 11
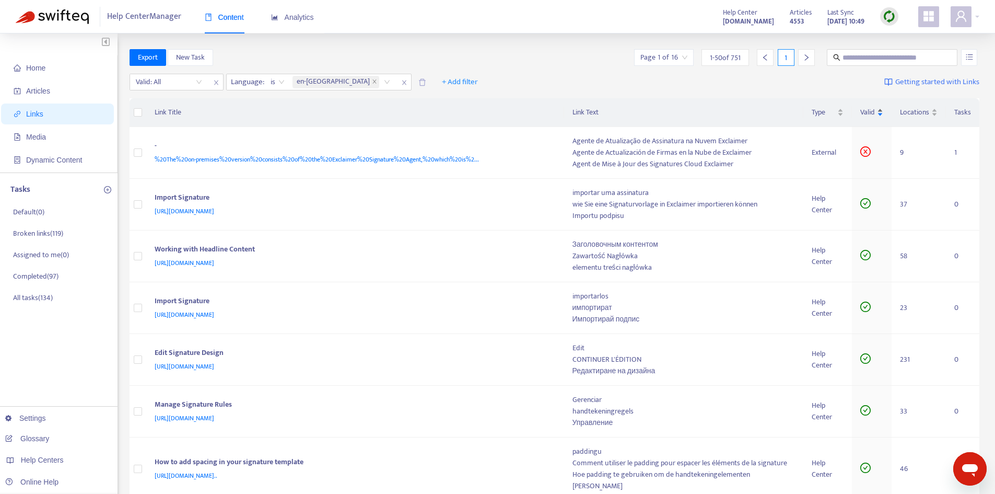
click at [879, 114] on div "Valid" at bounding box center [871, 112] width 23 height 11
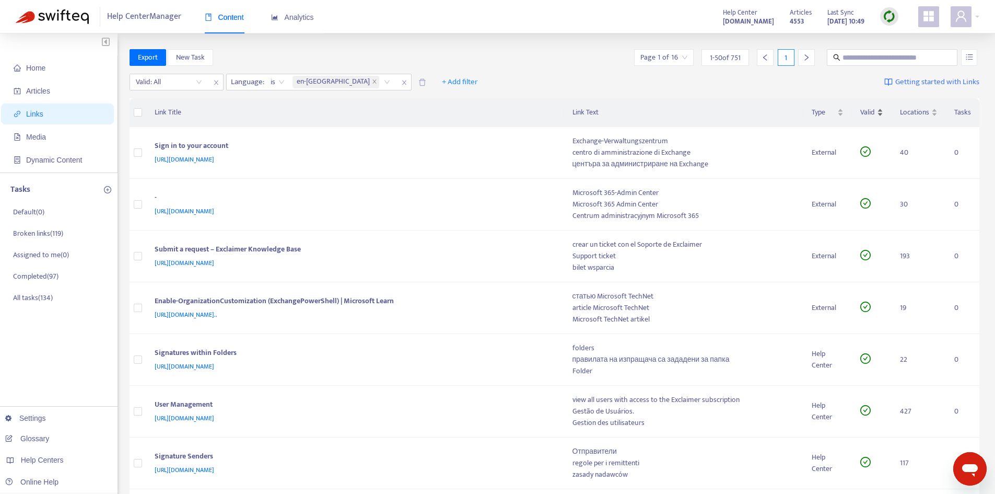
click at [879, 114] on div "Valid" at bounding box center [871, 112] width 23 height 11
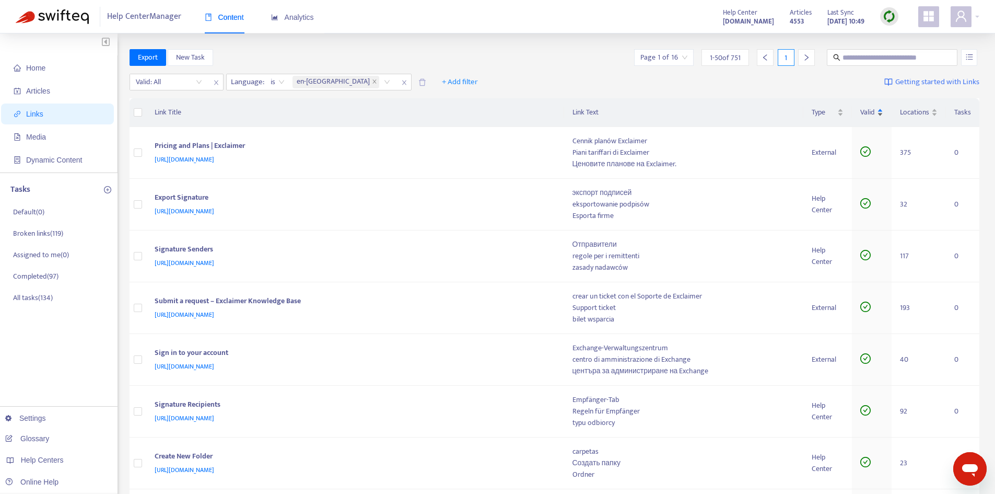
click at [879, 114] on div "Valid" at bounding box center [871, 112] width 23 height 11
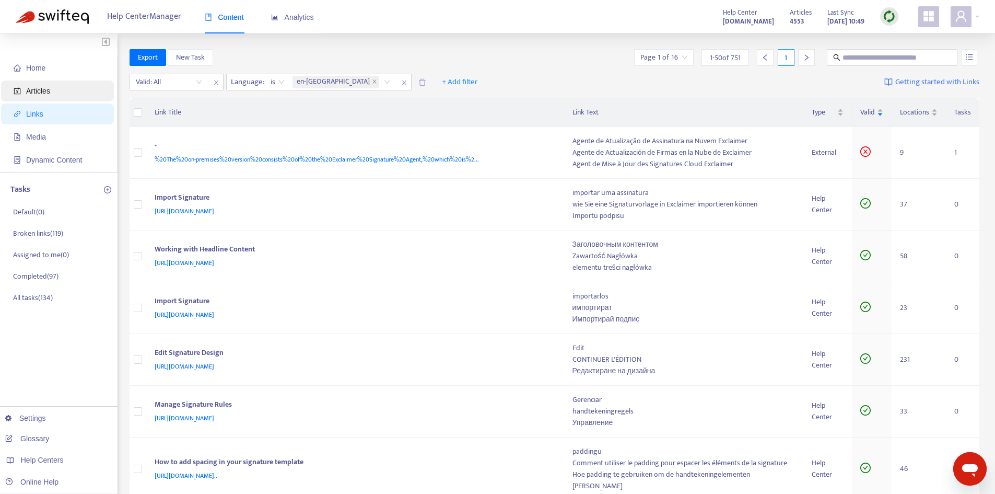
click at [50, 87] on span "Articles" at bounding box center [60, 90] width 92 height 21
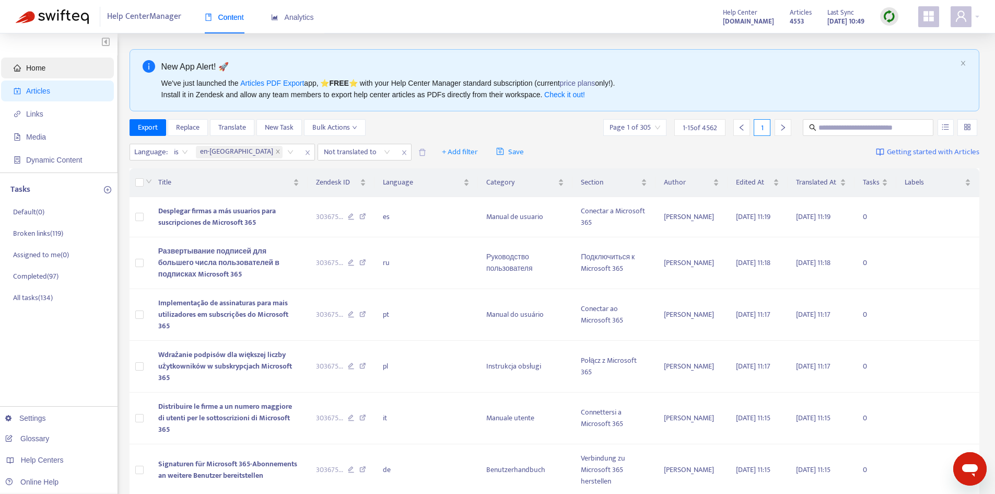
click at [43, 72] on span "Home" at bounding box center [35, 68] width 19 height 8
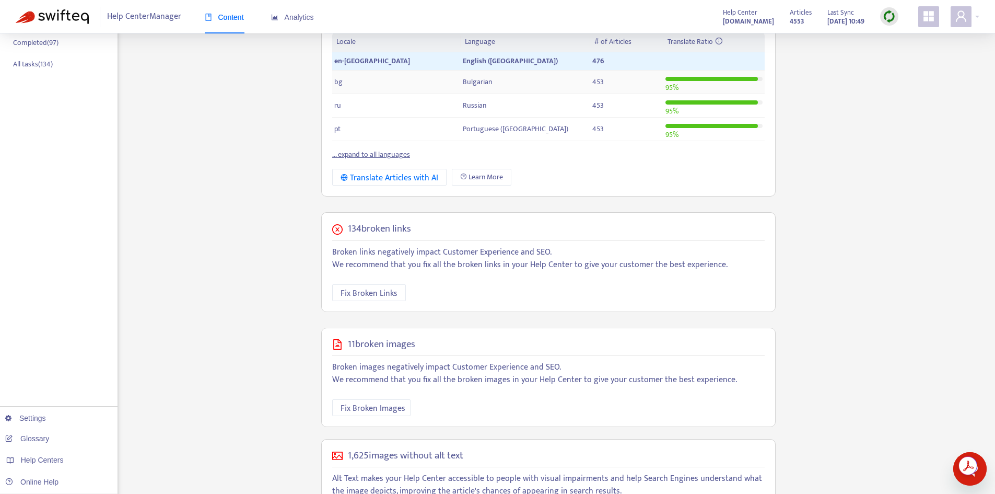
scroll to position [261, 0]
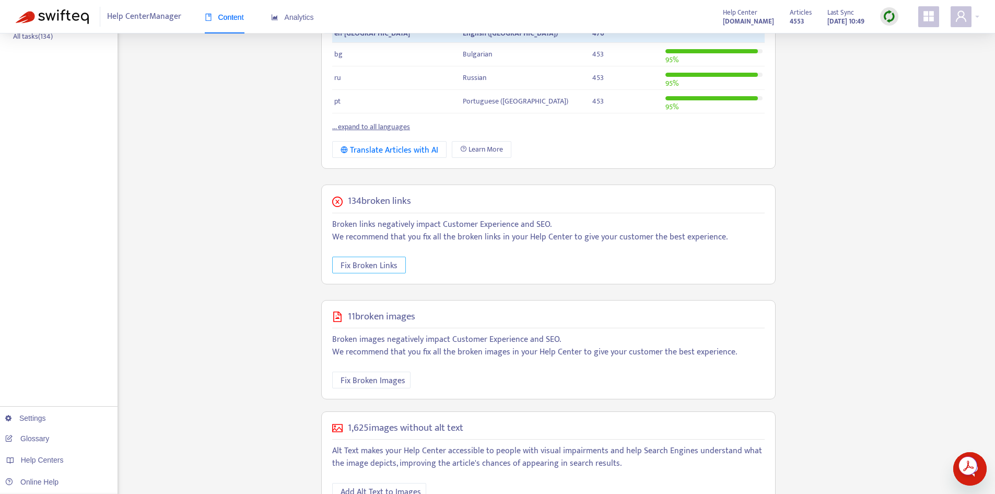
click at [378, 263] on span "Fix Broken Links" at bounding box center [369, 265] width 57 height 13
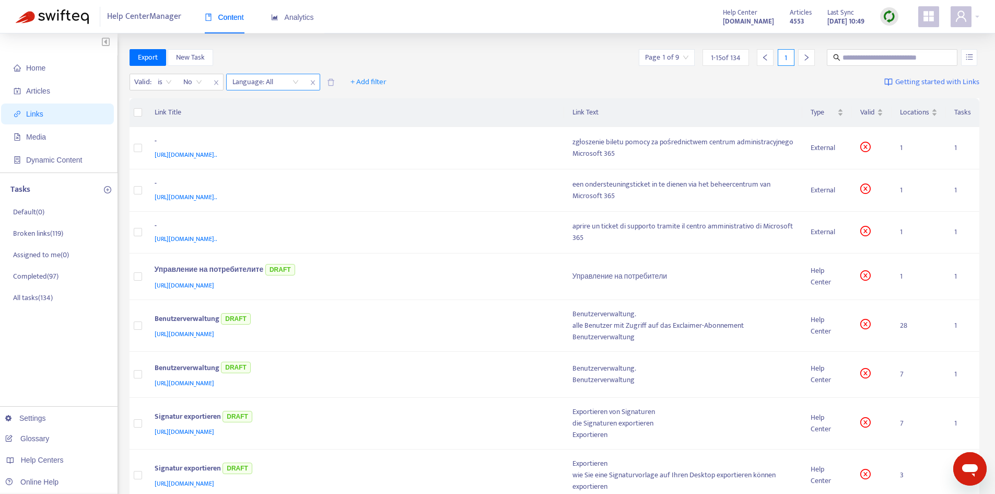
click at [270, 84] on div at bounding box center [260, 82] width 63 height 13
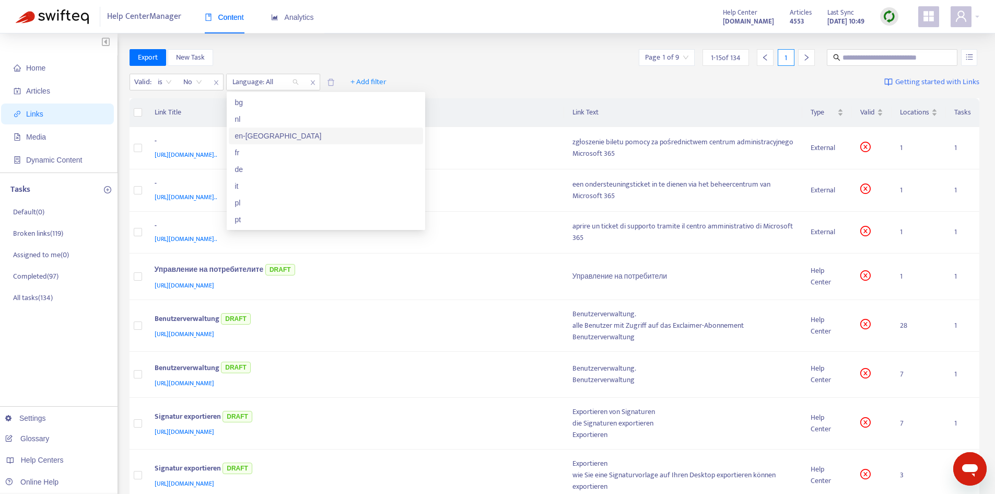
click at [256, 139] on div "en-[GEOGRAPHIC_DATA]" at bounding box center [326, 135] width 182 height 11
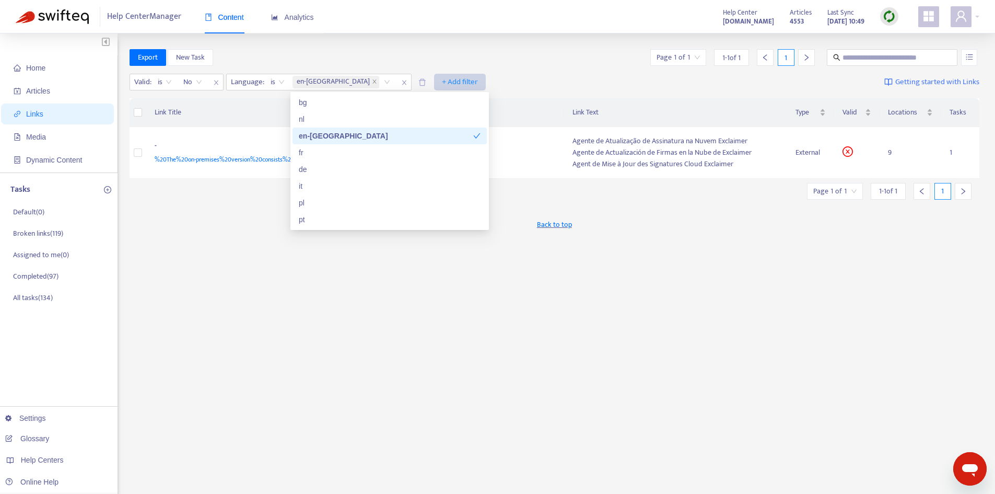
click at [442, 79] on span "+ Add filter" at bounding box center [460, 82] width 36 height 13
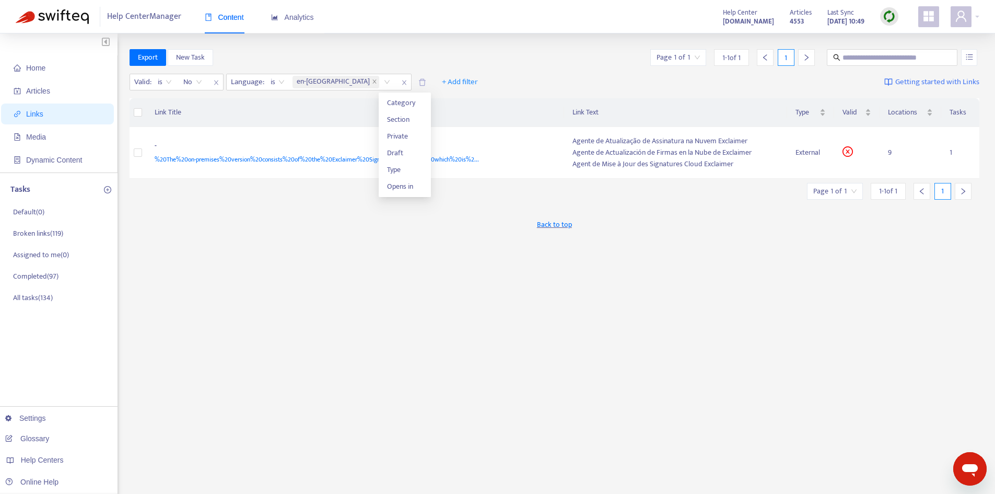
click at [403, 92] on ul "Category Section Private Draft Type Opens in" at bounding box center [405, 144] width 52 height 104
click at [401, 97] on span "Category" at bounding box center [405, 102] width 36 height 11
click at [417, 76] on div at bounding box center [448, 82] width 63 height 13
click at [394, 103] on div "User Manual" at bounding box center [459, 102] width 182 height 11
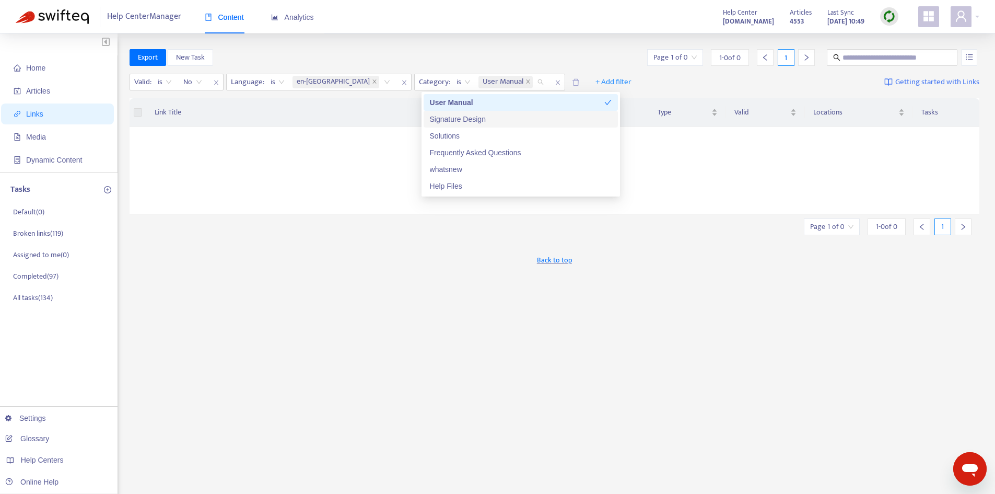
click at [443, 119] on div "Signature Design" at bounding box center [521, 118] width 182 height 11
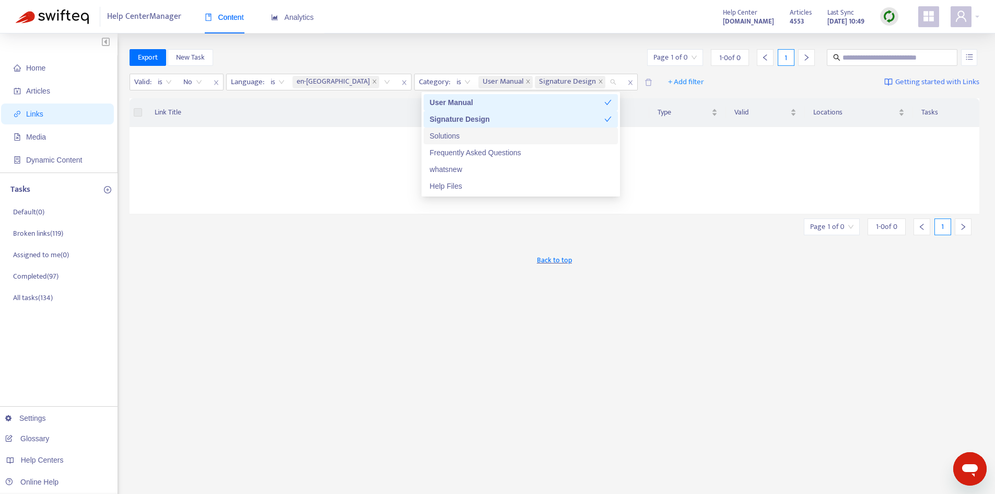
click at [444, 136] on div "Solutions" at bounding box center [521, 135] width 182 height 11
click at [444, 149] on div "Frequently Asked Questions" at bounding box center [521, 152] width 182 height 11
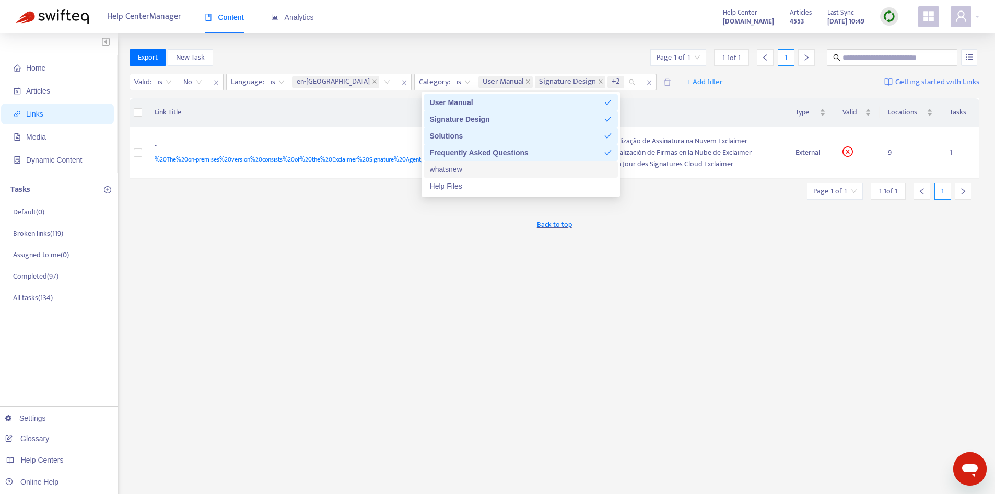
click at [444, 166] on div "whatsnew" at bounding box center [521, 168] width 182 height 11
click at [443, 183] on div "Help Files" at bounding box center [521, 185] width 182 height 11
click at [368, 122] on th "Link Title" at bounding box center [355, 112] width 418 height 29
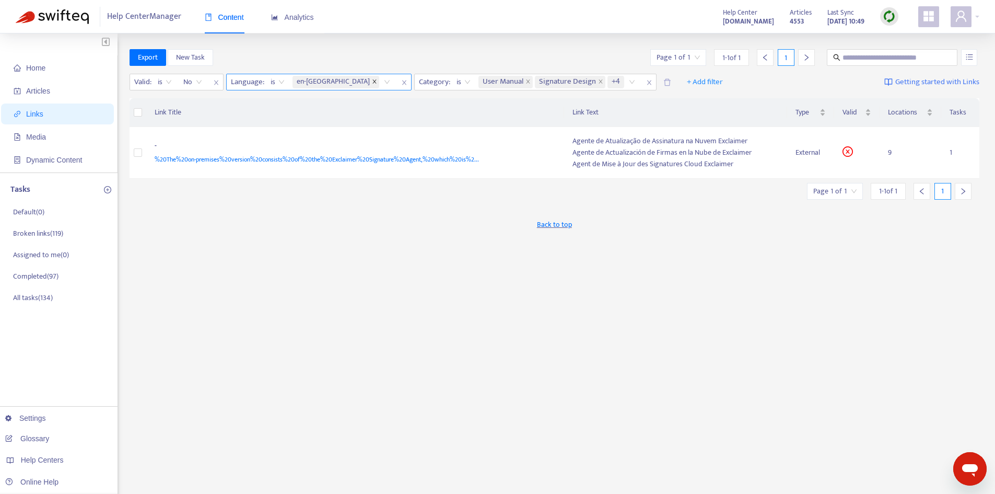
click at [372, 81] on icon "close" at bounding box center [374, 81] width 4 height 4
click at [319, 80] on span "close" at bounding box center [313, 82] width 14 height 13
click at [461, 80] on icon "close" at bounding box center [461, 82] width 6 height 6
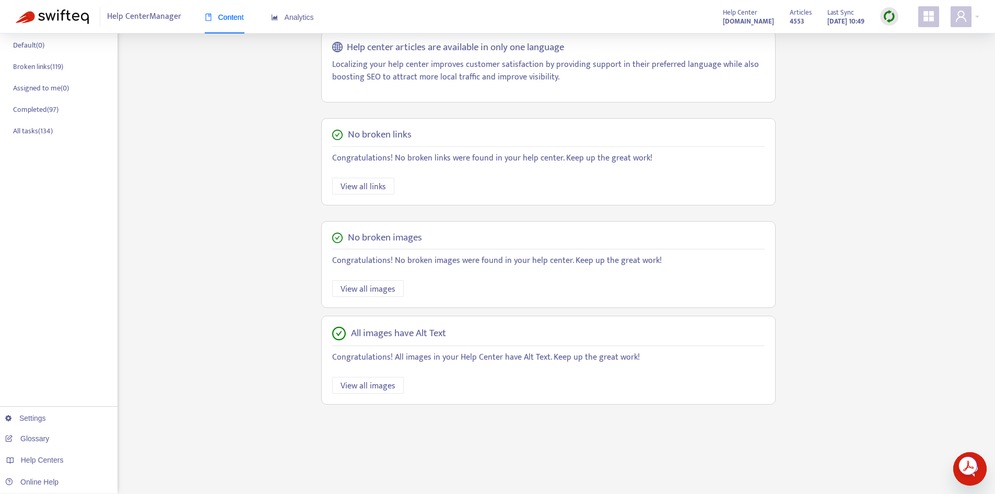
scroll to position [258, 0]
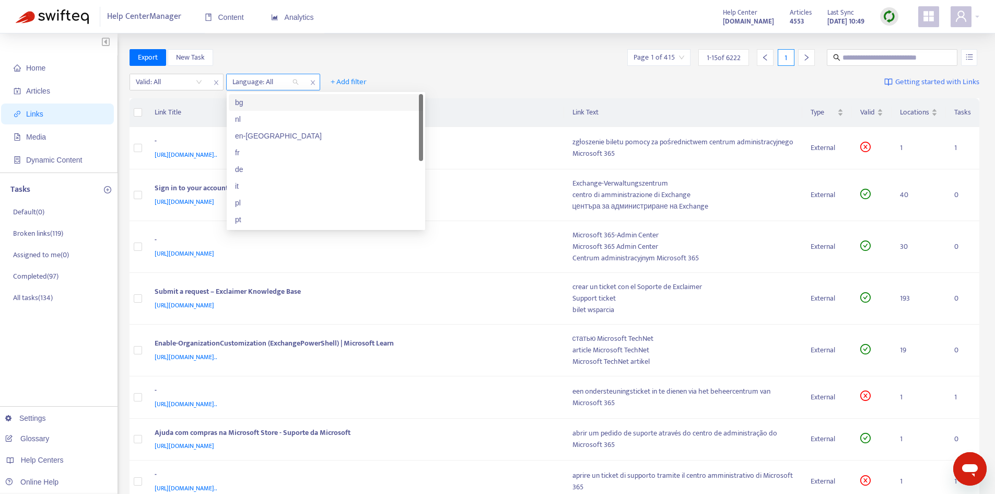
click at [280, 88] on div at bounding box center [260, 82] width 63 height 13
click at [255, 135] on div "en-[GEOGRAPHIC_DATA]" at bounding box center [326, 135] width 182 height 11
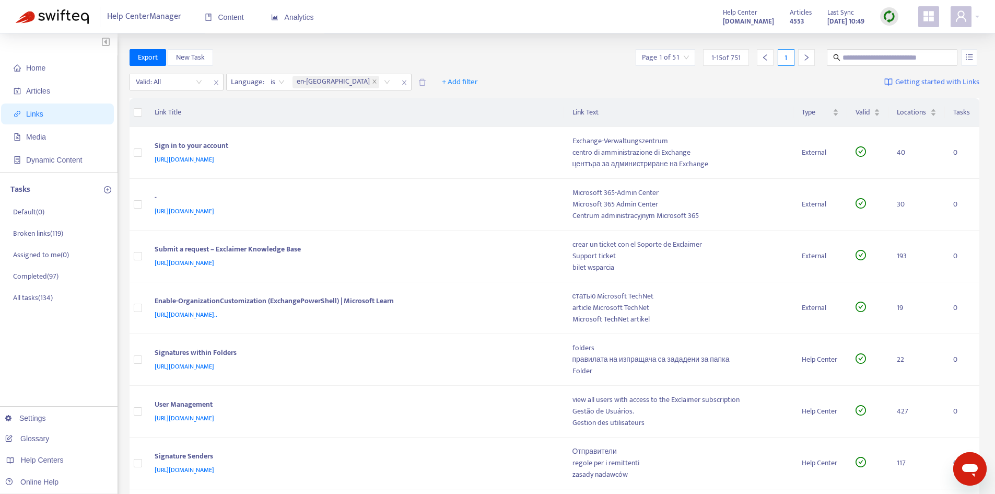
click at [753, 108] on th "Link Text" at bounding box center [678, 112] width 229 height 29
click at [875, 116] on div "Valid" at bounding box center [868, 112] width 25 height 11
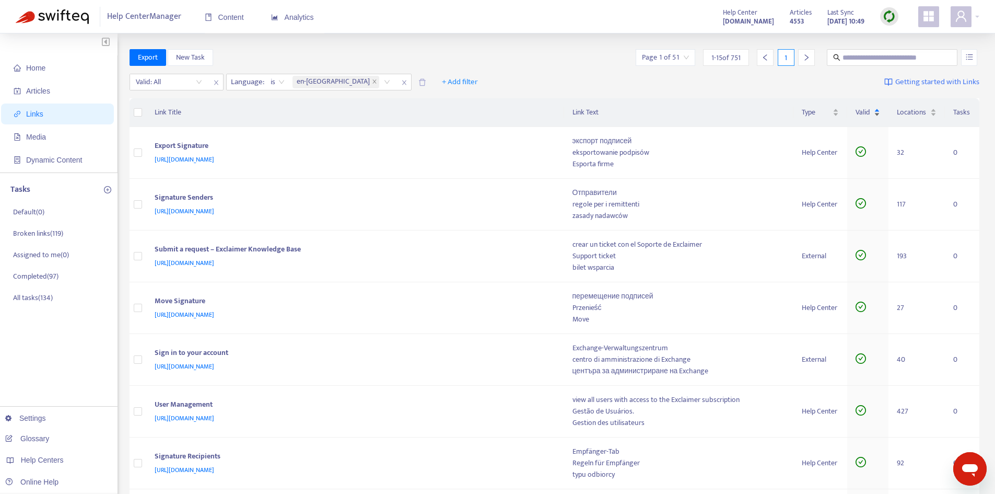
click at [875, 116] on div "Valid" at bounding box center [868, 112] width 25 height 11
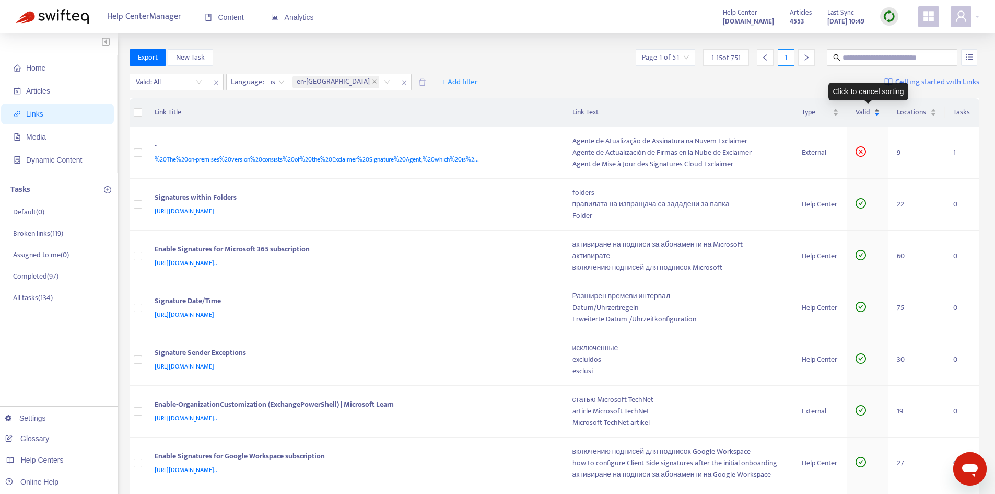
click at [879, 115] on div "Valid" at bounding box center [868, 112] width 25 height 11
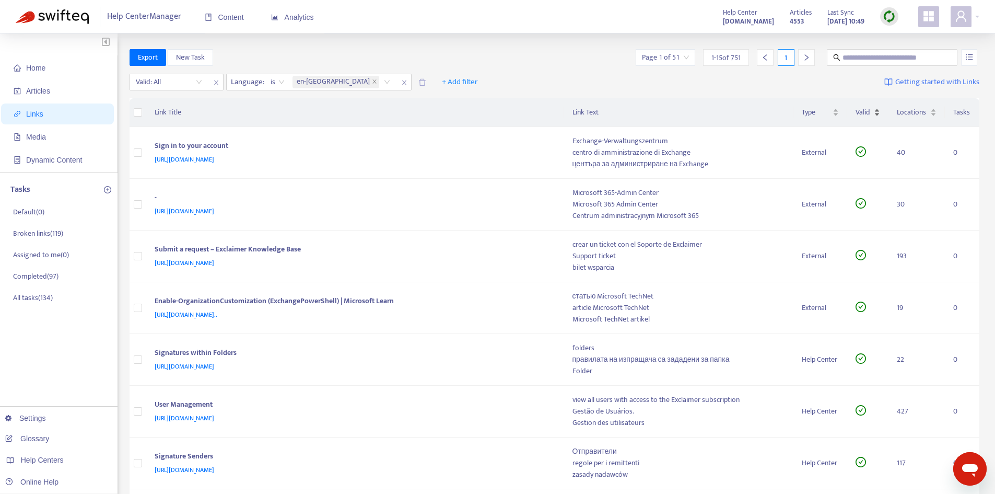
click at [879, 114] on div "Valid" at bounding box center [868, 112] width 25 height 11
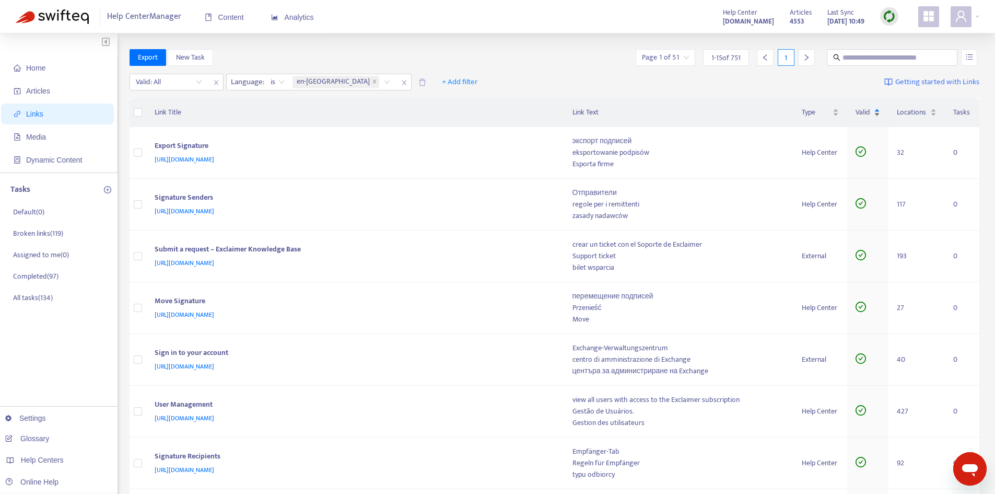
click at [878, 114] on div "Valid" at bounding box center [868, 112] width 25 height 11
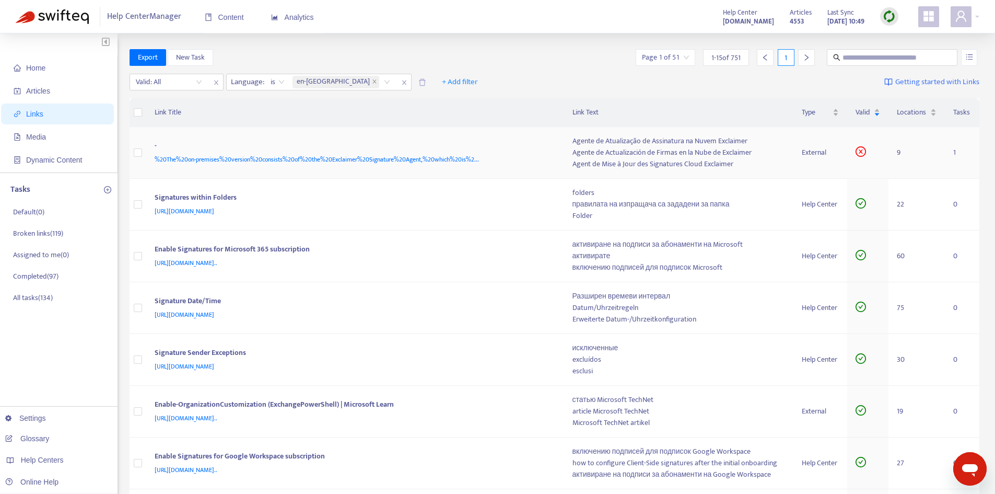
click at [429, 163] on span "%20The%20on-premises%20version%20consists%20of%20the%20Exclaimer%20Signature%20…" at bounding box center [317, 159] width 324 height 10
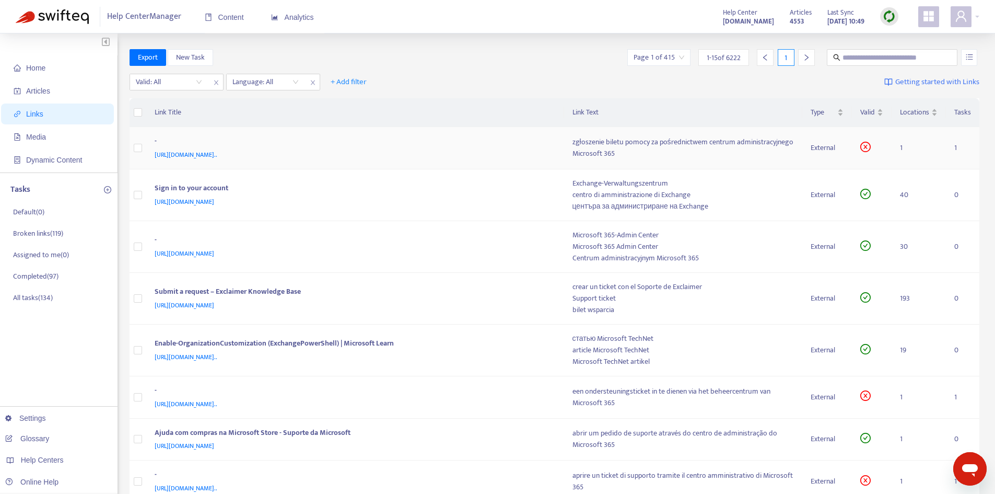
click at [597, 138] on div "zgłoszenie biletu pomocy za pośrednictwem centrum administracyjnego Microsoft 3…" at bounding box center [682, 147] width 221 height 23
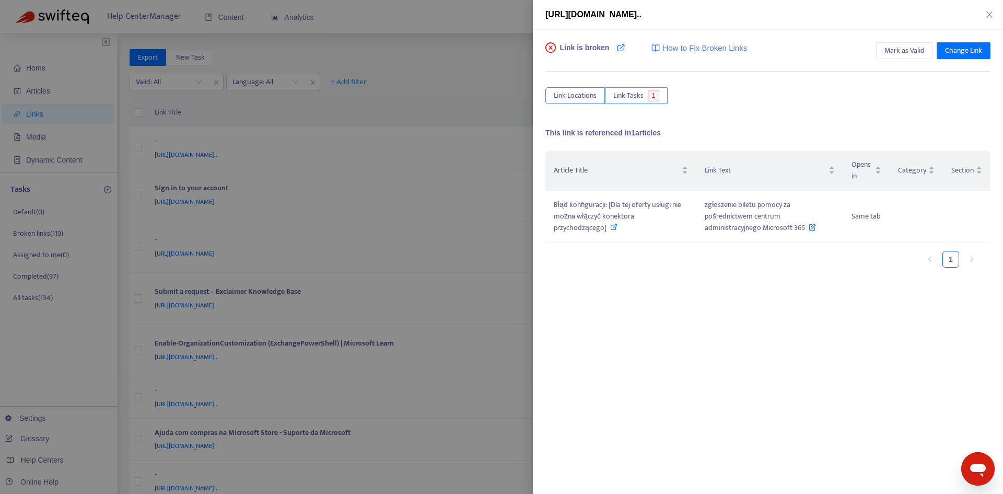
click at [626, 97] on span "Link Tasks" at bounding box center [628, 95] width 30 height 11
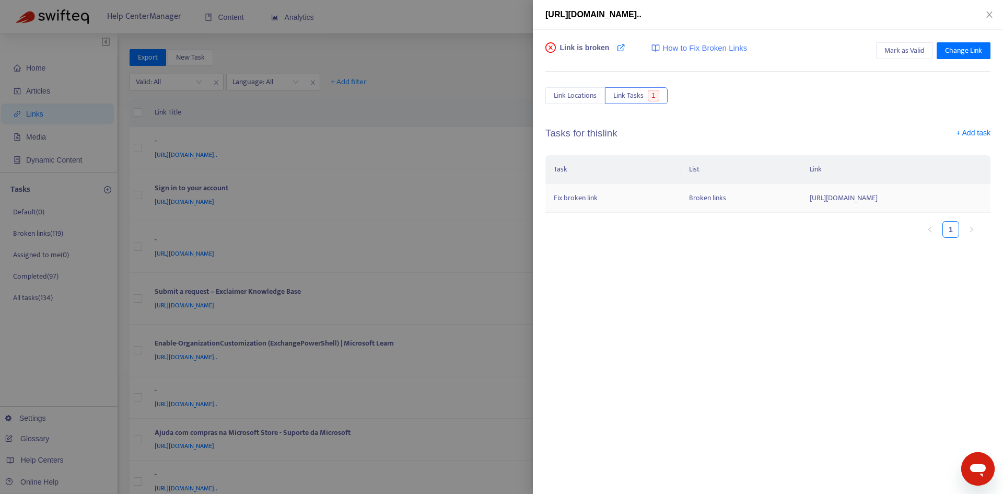
click at [801, 205] on td "https://support.microsoft.com/pl-pl/office/skontaktuj-si%C4%99-z-nami-6a9d8e7f-…" at bounding box center [895, 198] width 189 height 29
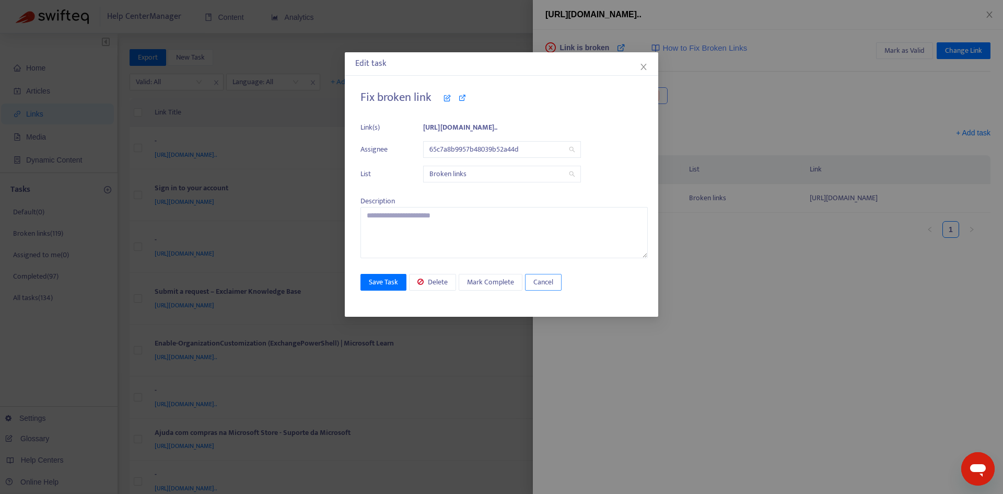
click at [529, 282] on button "Cancel" at bounding box center [543, 282] width 37 height 17
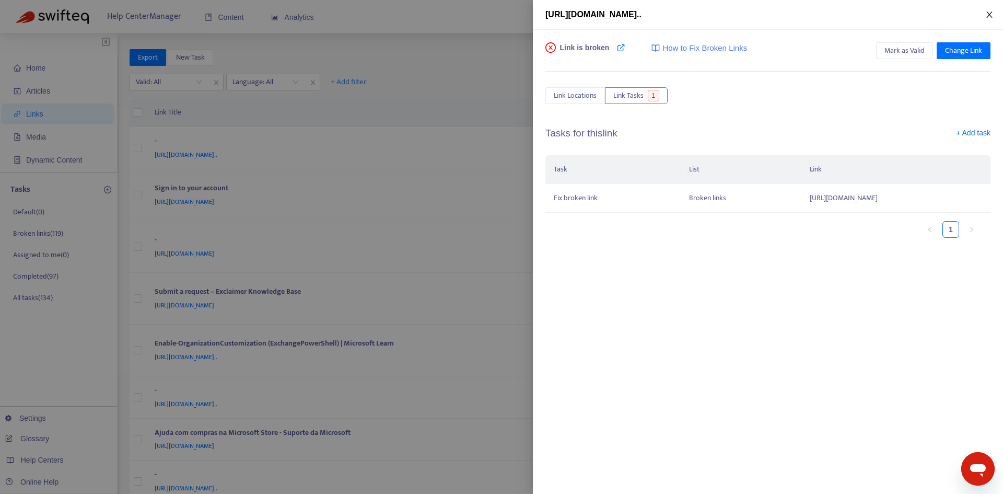
click at [986, 16] on icon "close" at bounding box center [989, 14] width 8 height 8
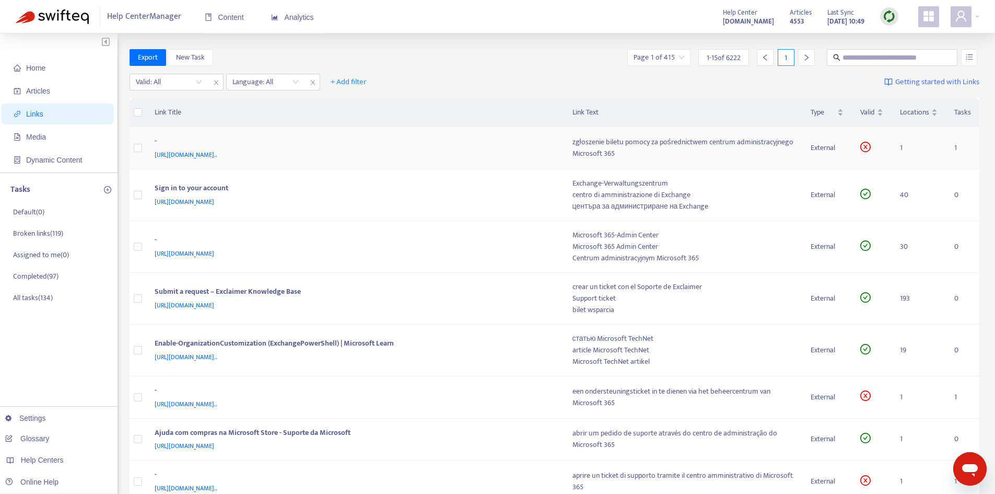
click at [555, 143] on div "- https://support.microsoft.com/pl-pl/office/skontaktuj-si%C4%99-z-nami-6a9d8e7…" at bounding box center [355, 147] width 401 height 25
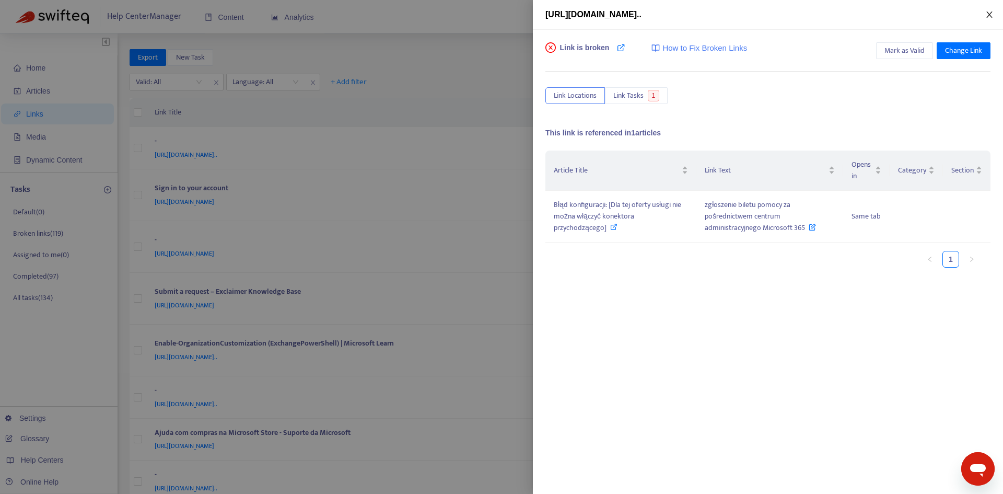
click at [989, 15] on icon "close" at bounding box center [989, 14] width 6 height 6
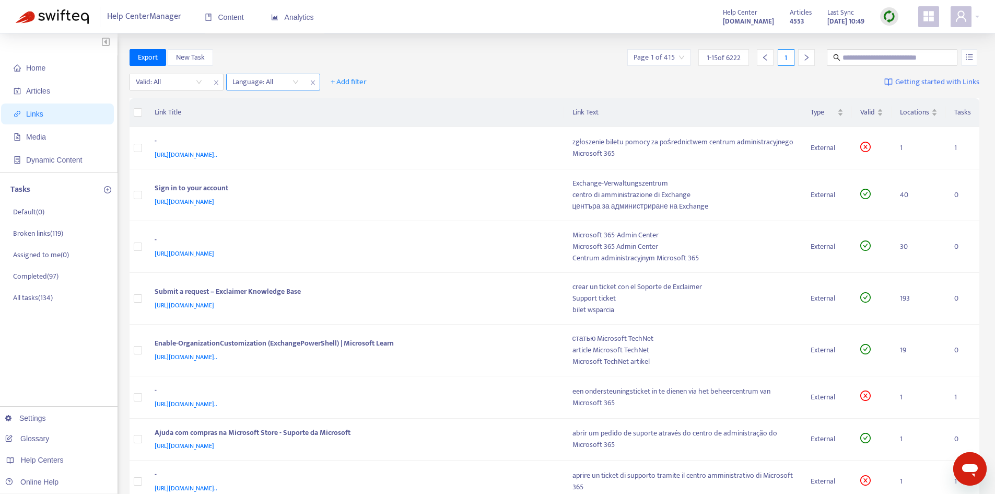
click at [276, 85] on div at bounding box center [260, 82] width 63 height 13
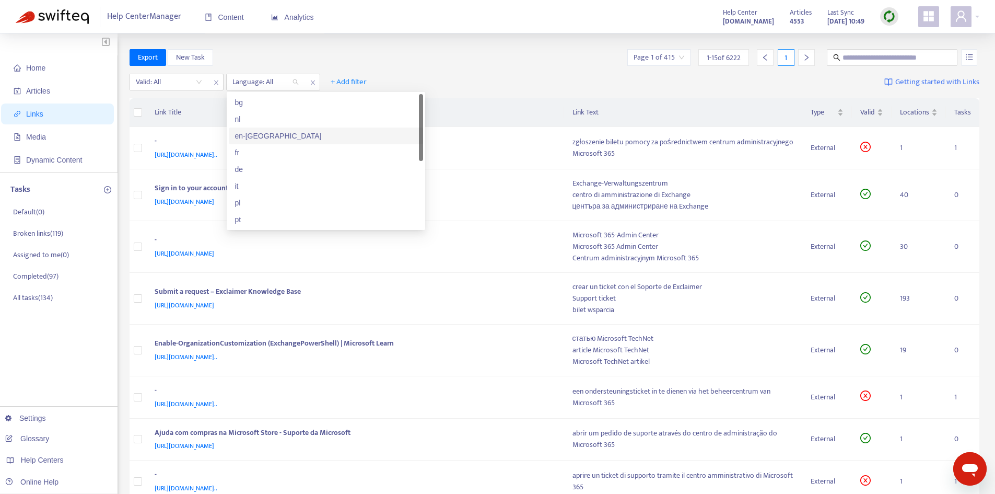
click at [253, 135] on div "en-[GEOGRAPHIC_DATA]" at bounding box center [326, 135] width 182 height 11
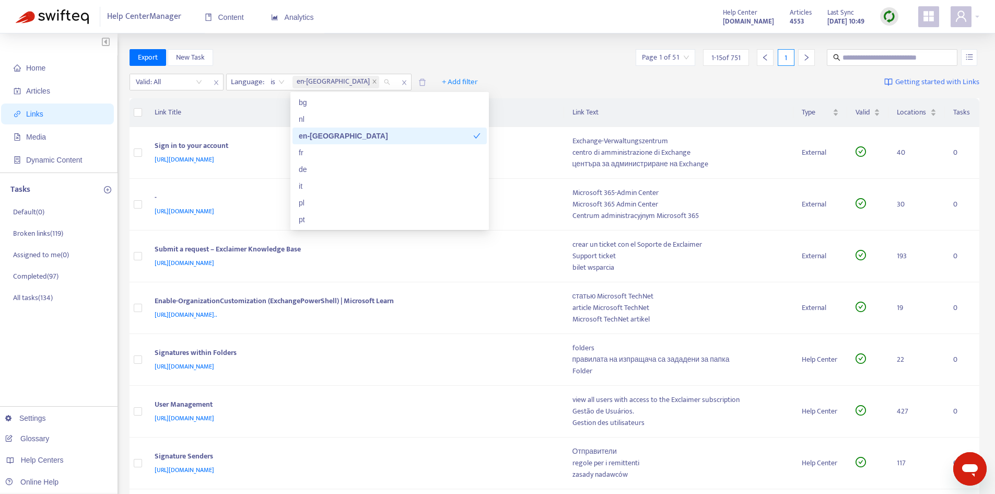
click at [522, 71] on div "Valid: All Language : is en-gb + Add filter Getting started with Links" at bounding box center [555, 84] width 850 height 29
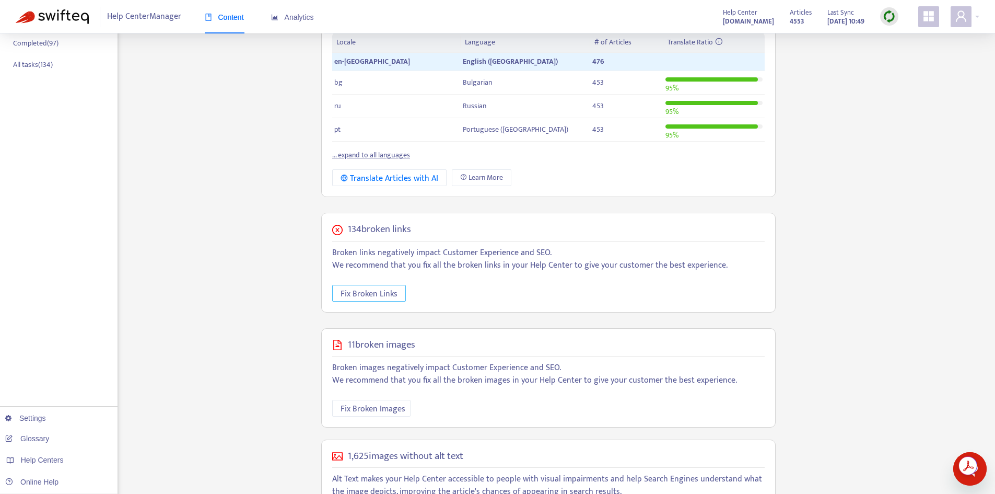
scroll to position [294, 0]
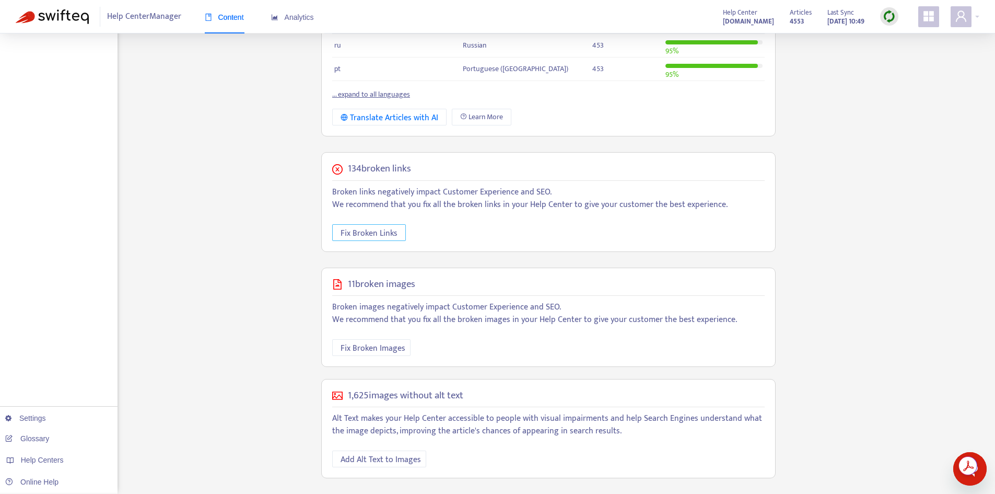
click at [357, 227] on span "Fix Broken Links" at bounding box center [369, 233] width 57 height 13
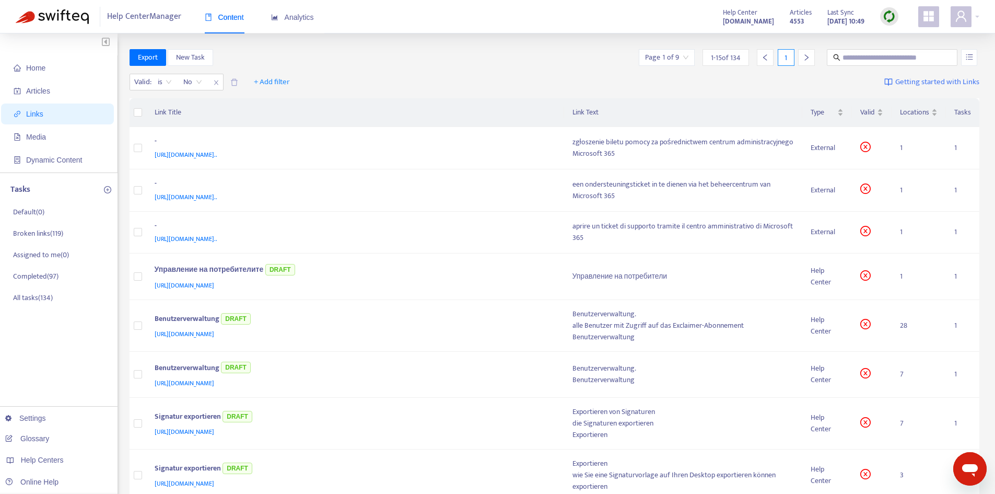
click at [43, 110] on span "Links" at bounding box center [60, 113] width 92 height 21
click at [284, 81] on span "+ Add filter" at bounding box center [272, 82] width 36 height 13
click at [263, 100] on span "Language" at bounding box center [272, 102] width 36 height 11
click at [274, 83] on div at bounding box center [260, 82] width 63 height 13
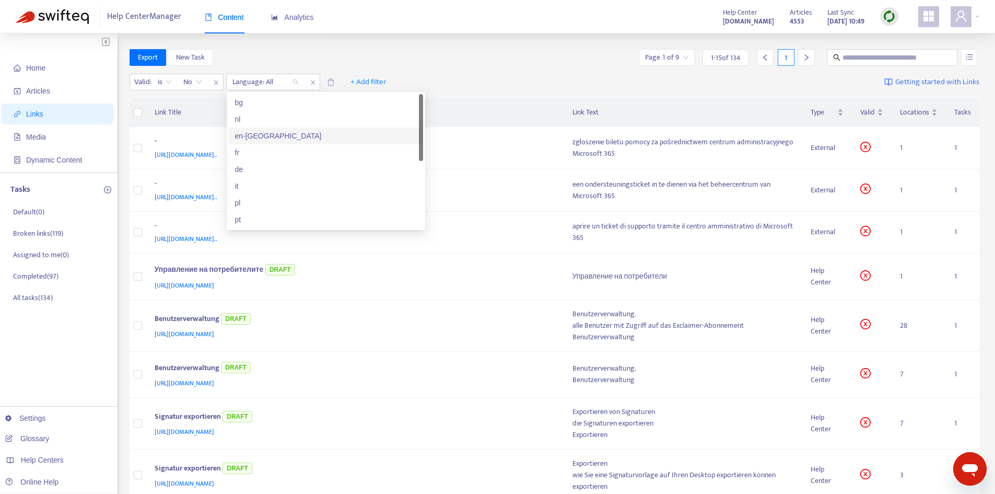
click at [268, 134] on div "en-[GEOGRAPHIC_DATA]" at bounding box center [326, 135] width 182 height 11
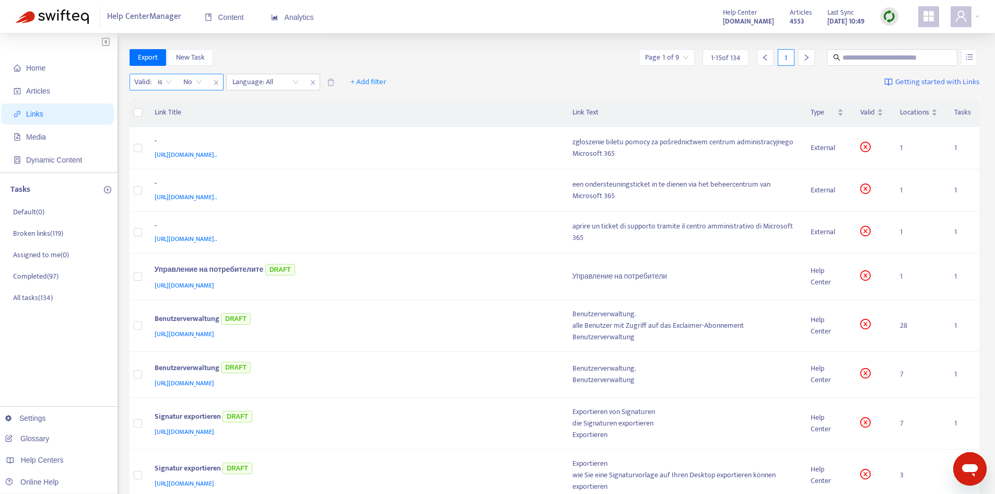
click at [169, 82] on span "is" at bounding box center [165, 82] width 14 height 16
click at [167, 81] on span "is" at bounding box center [165, 82] width 14 height 16
click at [198, 77] on span "No" at bounding box center [192, 82] width 19 height 16
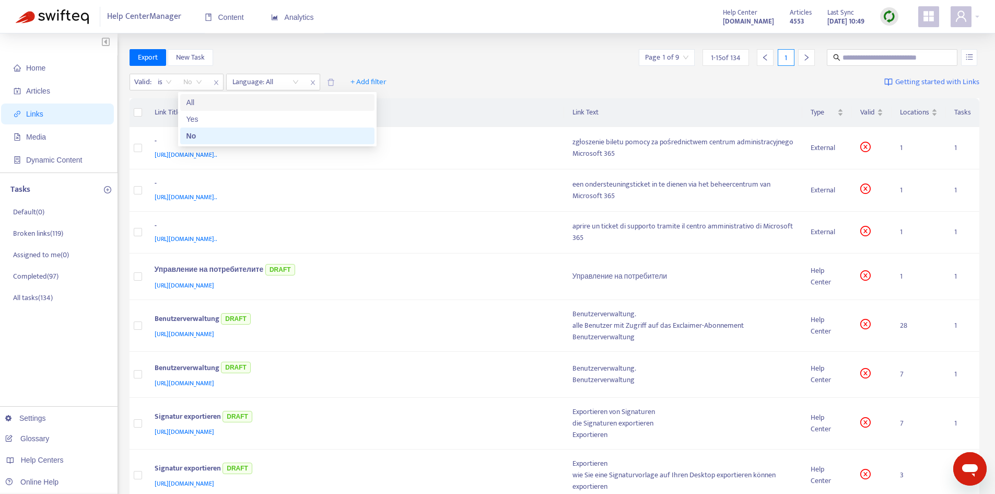
click at [194, 103] on div "All" at bounding box center [277, 102] width 182 height 11
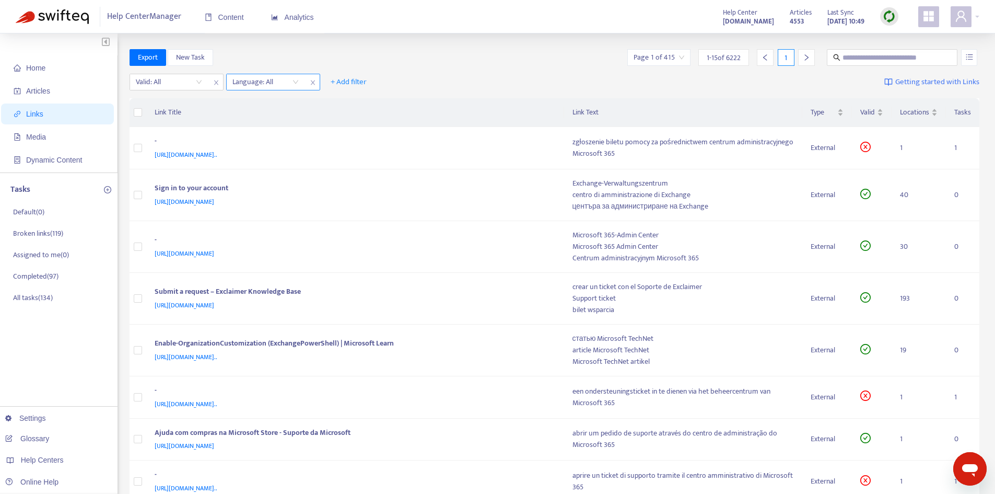
click at [273, 85] on div at bounding box center [260, 82] width 63 height 13
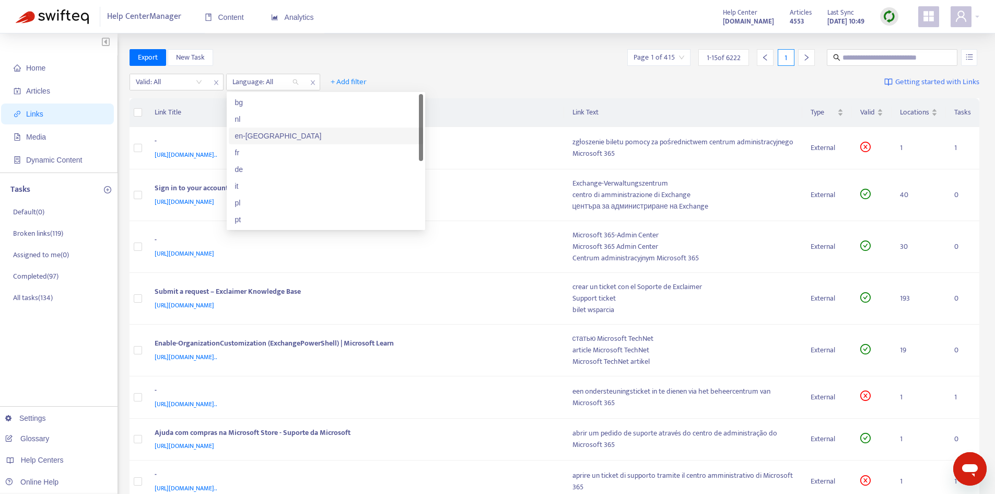
click at [243, 132] on div "en-[GEOGRAPHIC_DATA]" at bounding box center [326, 135] width 182 height 11
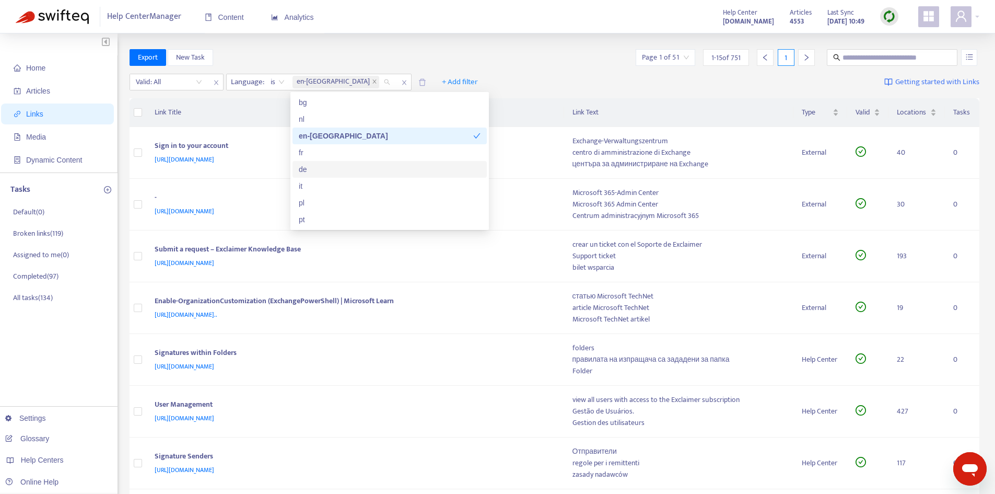
click at [560, 94] on div "Valid: All Language : is en-gb + Add filter Getting started with Links" at bounding box center [555, 84] width 850 height 29
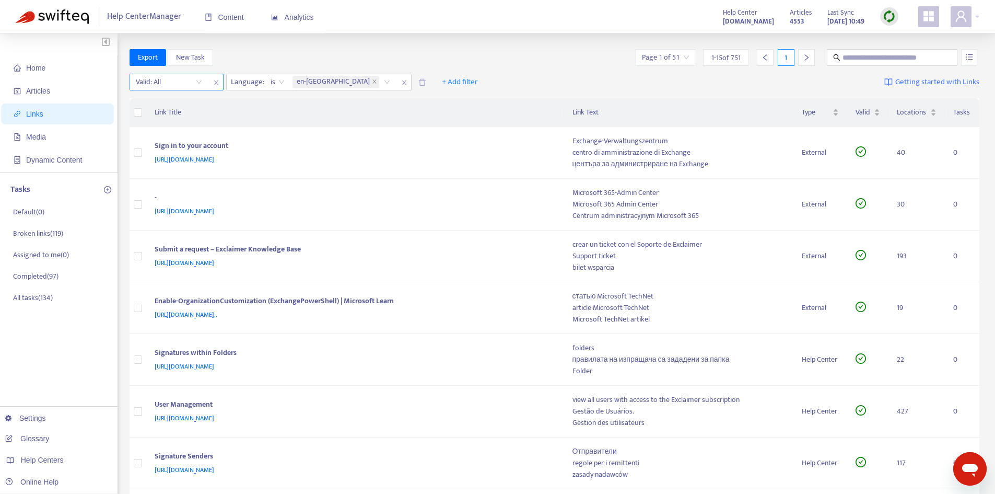
click at [199, 80] on input "search" at bounding box center [169, 82] width 66 height 16
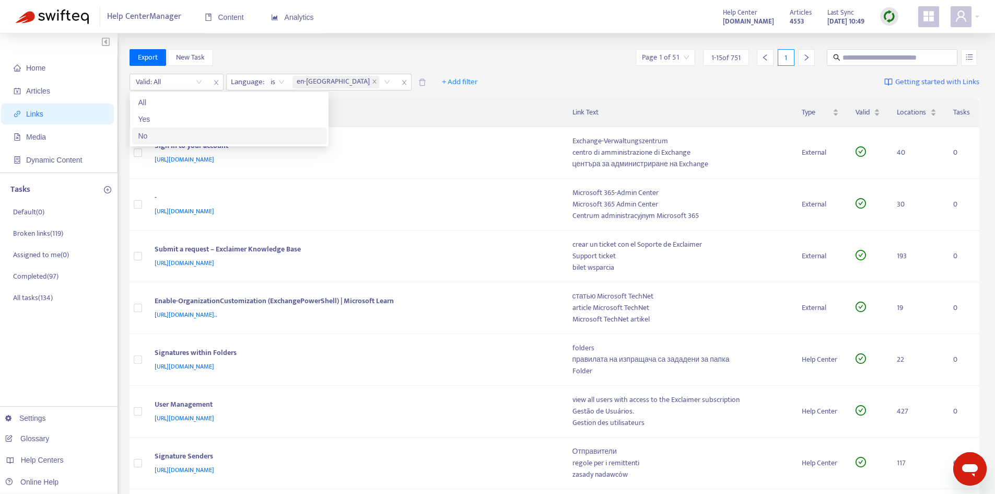
click at [169, 133] on div "No" at bounding box center [229, 135] width 182 height 11
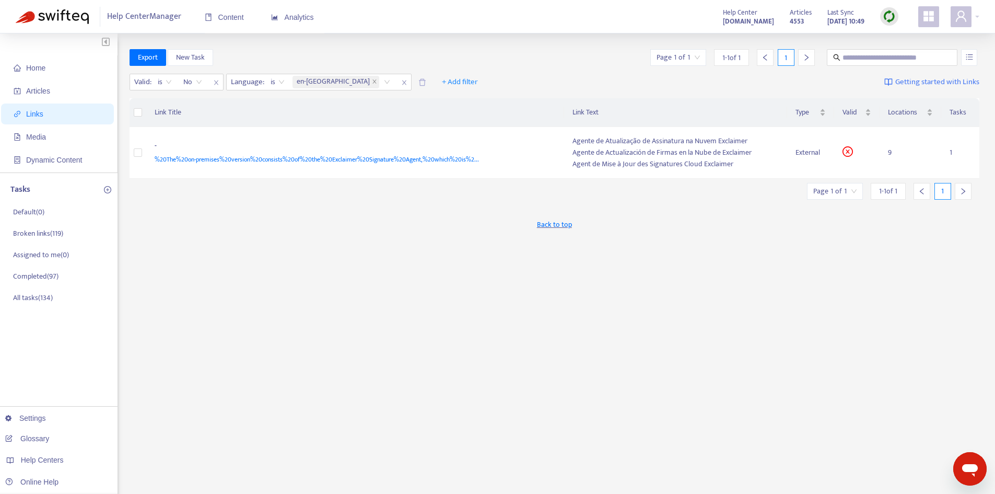
click at [962, 192] on icon "right" at bounding box center [962, 191] width 7 height 7
click at [868, 57] on input "text" at bounding box center [892, 57] width 100 height 11
click at [891, 12] on img at bounding box center [889, 16] width 13 height 13
click at [894, 37] on link "Quick Sync" at bounding box center [910, 38] width 44 height 12
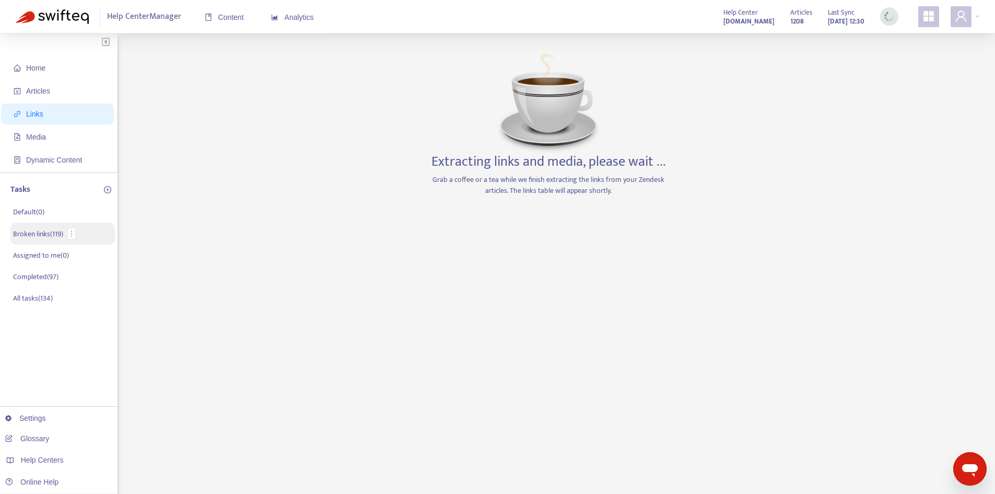
click at [30, 230] on p "Broken links ( 119 )" at bounding box center [38, 233] width 50 height 11
